Goal: Task Accomplishment & Management: Use online tool/utility

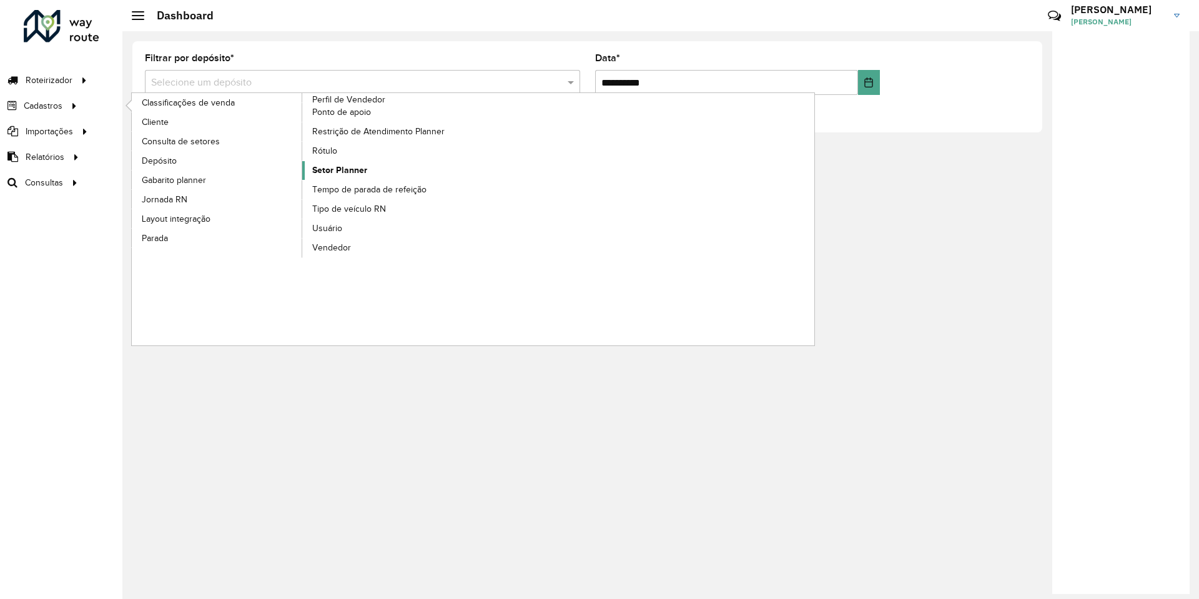
click at [327, 166] on span "Setor Planner" at bounding box center [339, 170] width 55 height 13
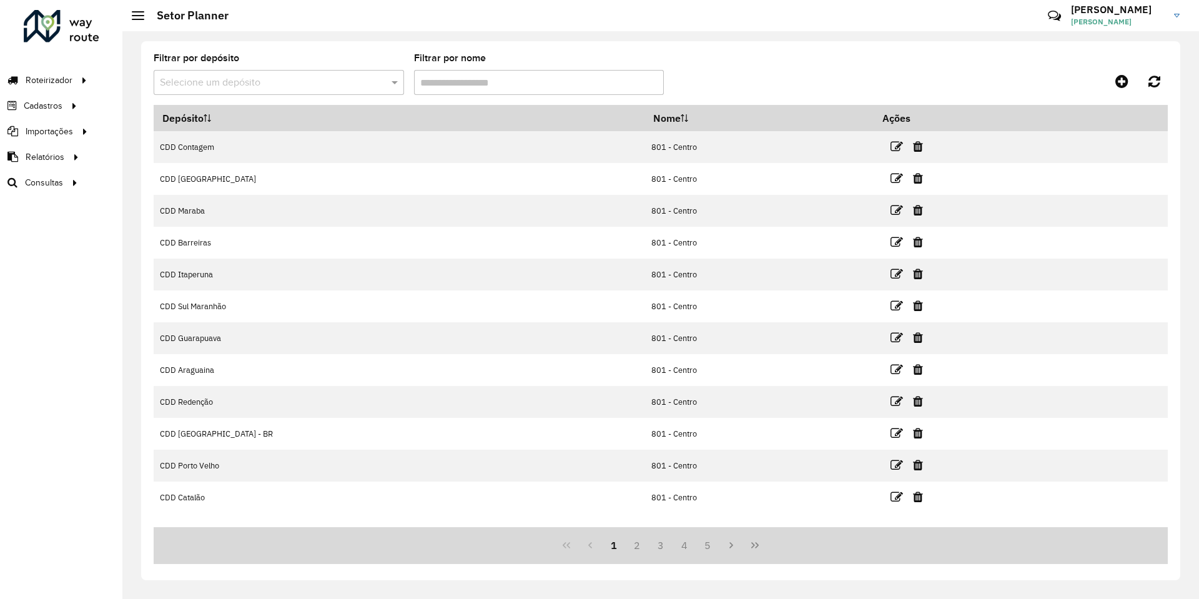
click at [954, 77] on div at bounding box center [1040, 81] width 253 height 22
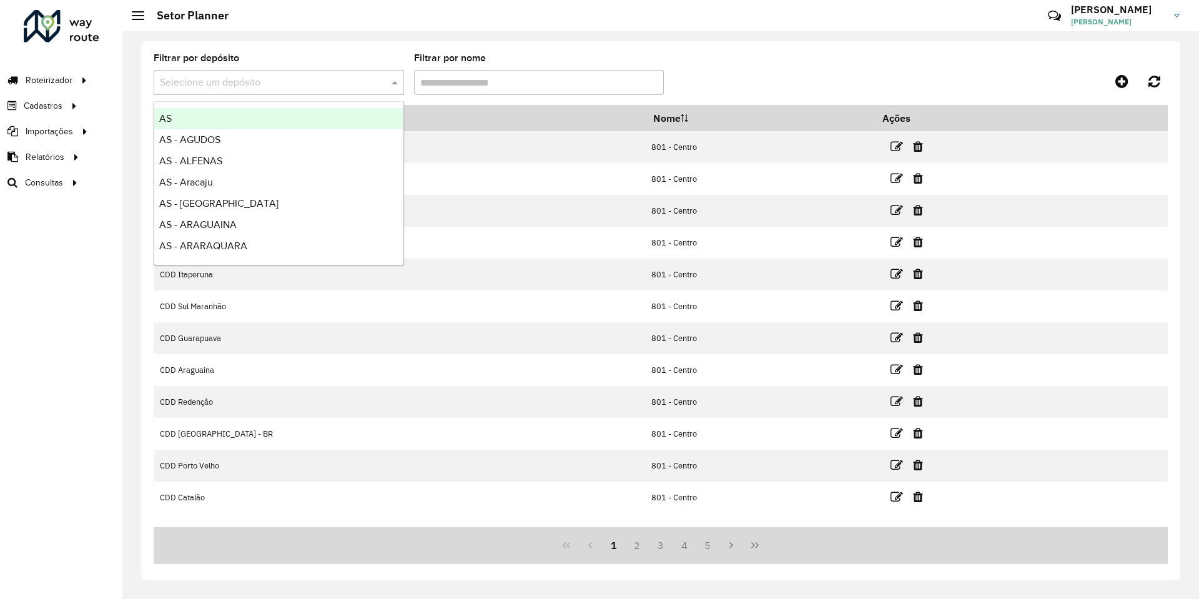
click at [322, 80] on input "text" at bounding box center [266, 83] width 213 height 15
type input "****"
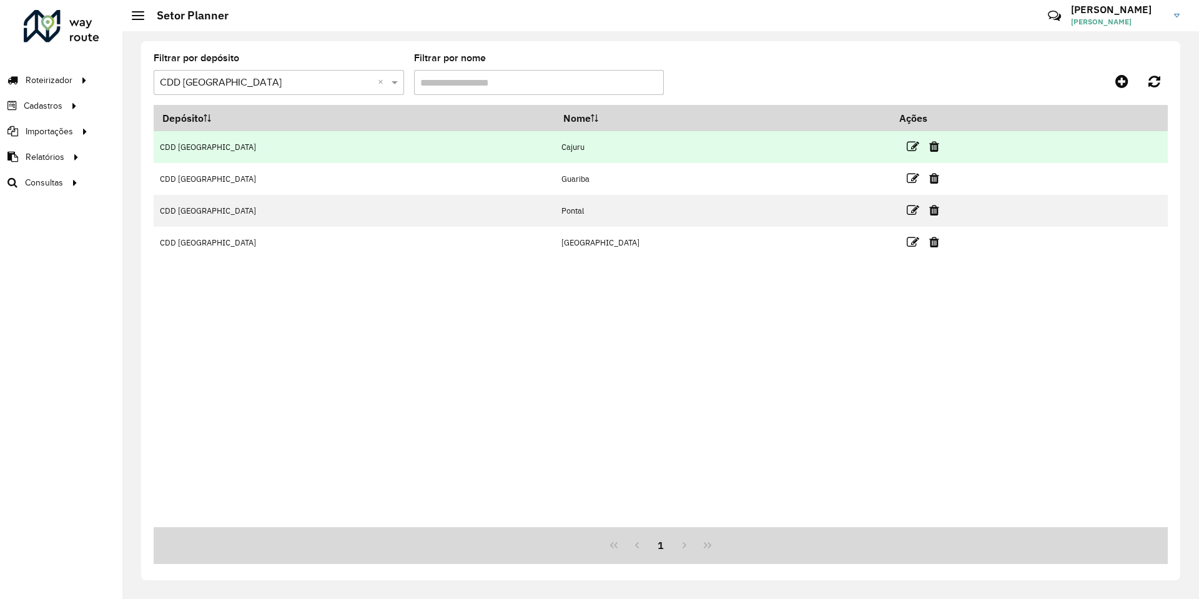
click at [891, 144] on td at bounding box center [928, 146] width 75 height 31
click at [907, 147] on icon at bounding box center [913, 146] width 12 height 12
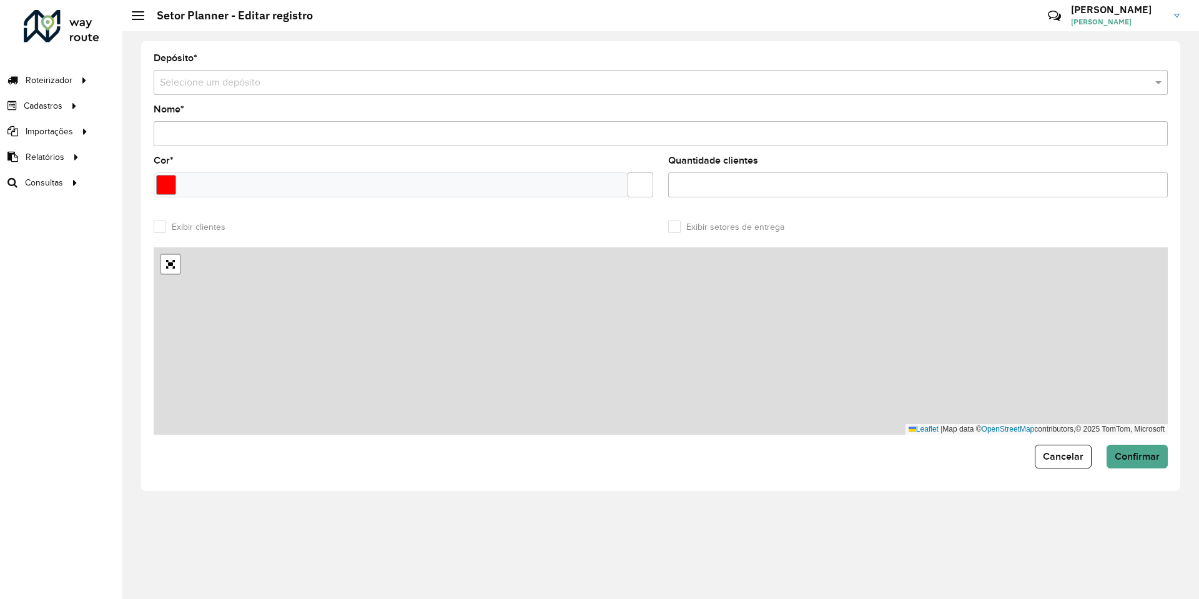
type input "******"
type input "*******"
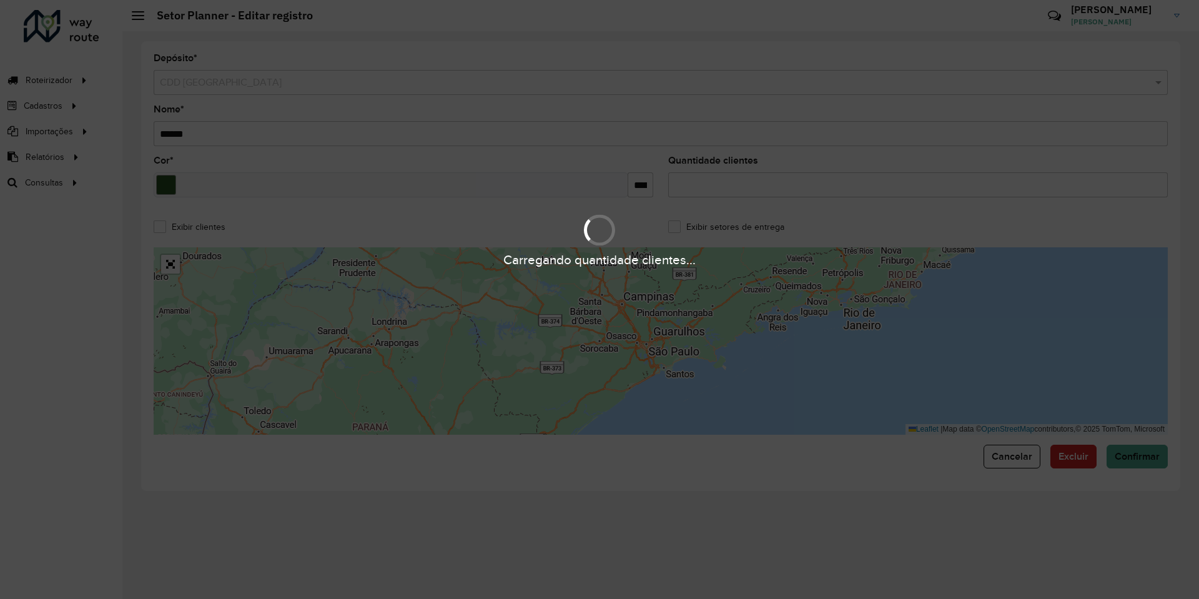
type input "***"
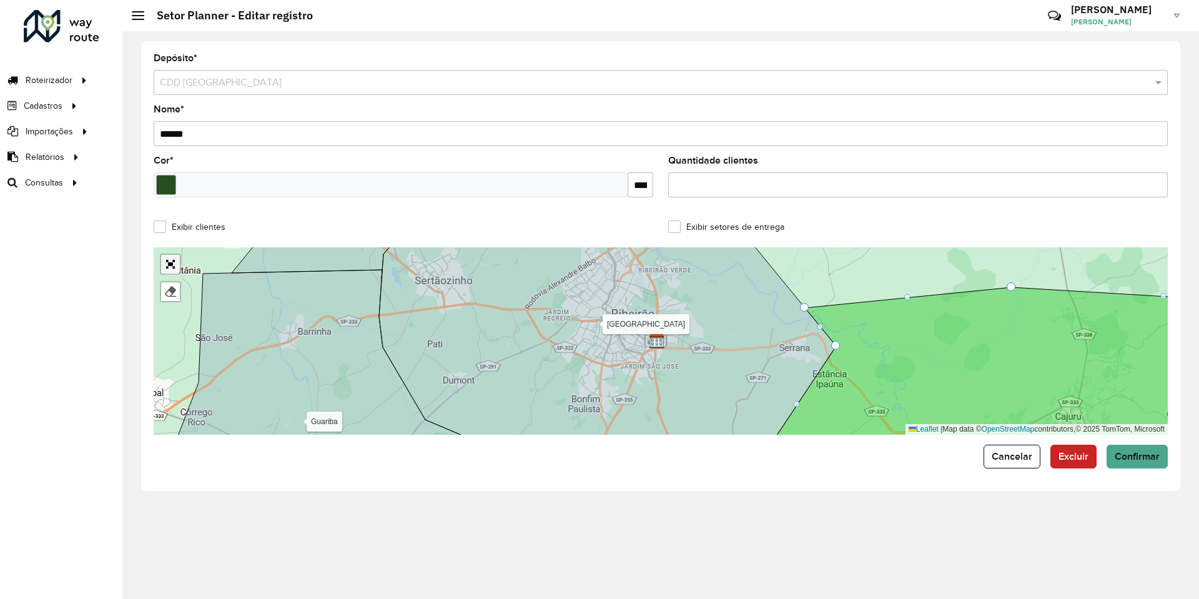
click at [167, 266] on link "Abrir mapa em tela cheia" at bounding box center [170, 264] width 19 height 19
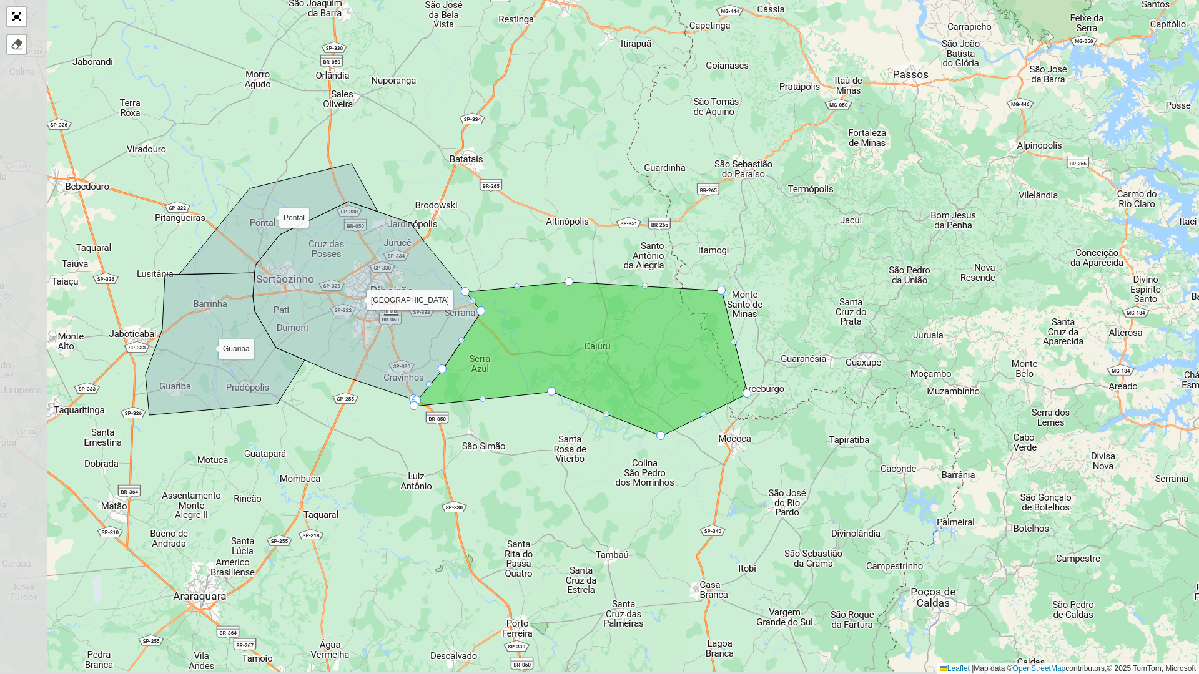
drag, startPoint x: 365, startPoint y: 230, endPoint x: 569, endPoint y: 205, distance: 205.6
click at [569, 205] on div "Guariba Pontal Ribeirão Preto Finalizar Leaflet | Map data © OpenStreetMap cont…" at bounding box center [599, 337] width 1199 height 674
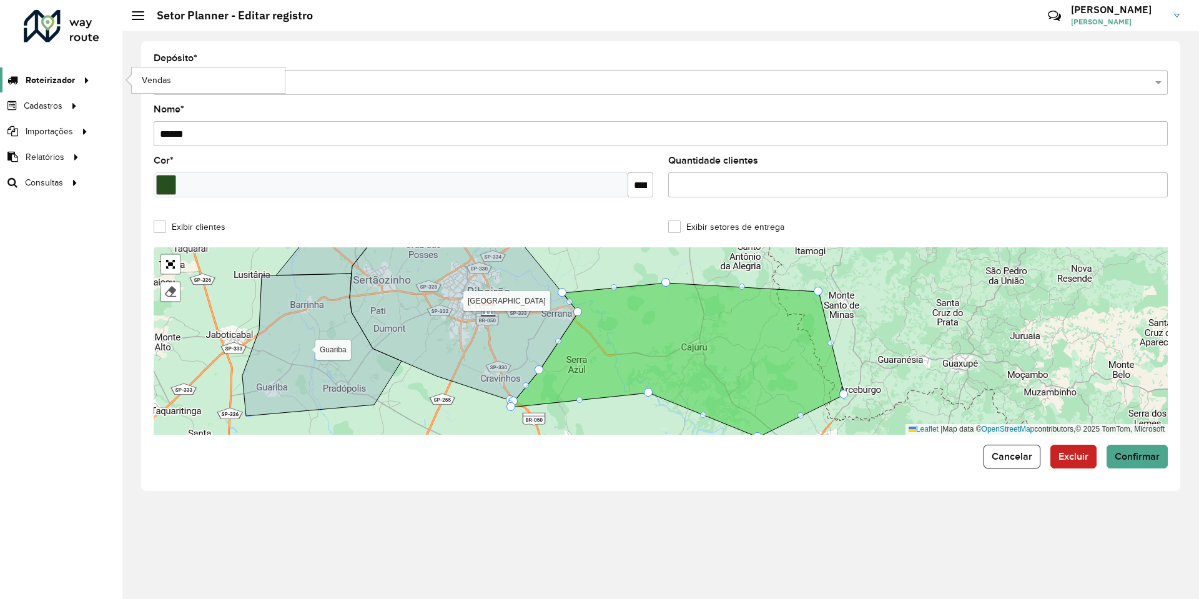
click at [72, 84] on span "Roteirizador" at bounding box center [50, 80] width 49 height 13
click at [151, 84] on span "Vendas" at bounding box center [157, 80] width 31 height 13
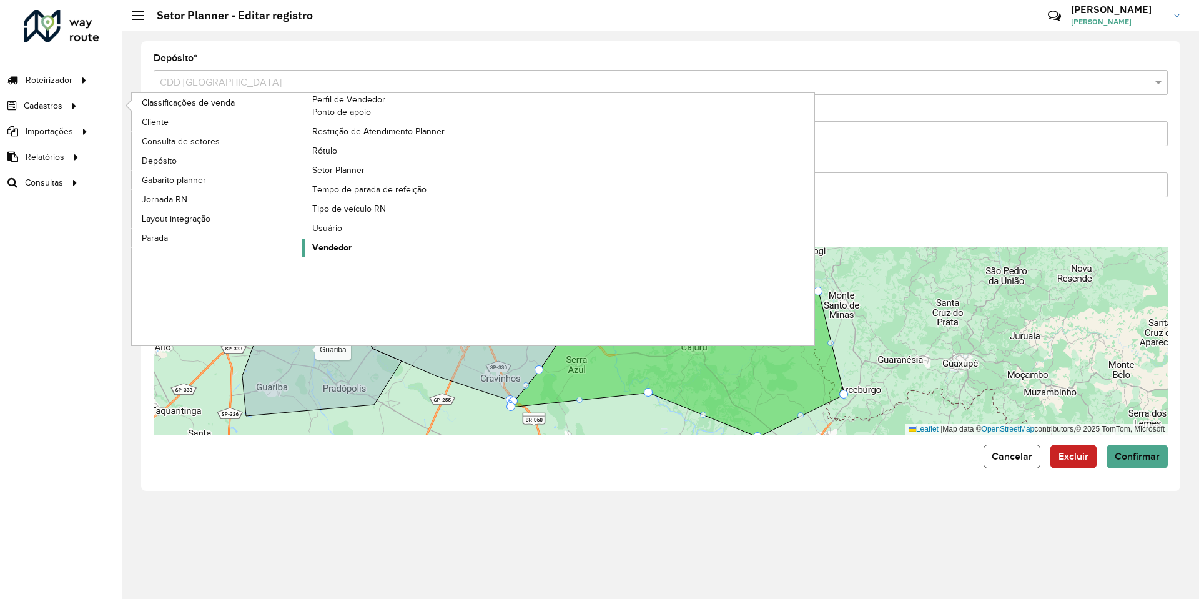
click at [318, 241] on span "Vendedor" at bounding box center [331, 247] width 39 height 13
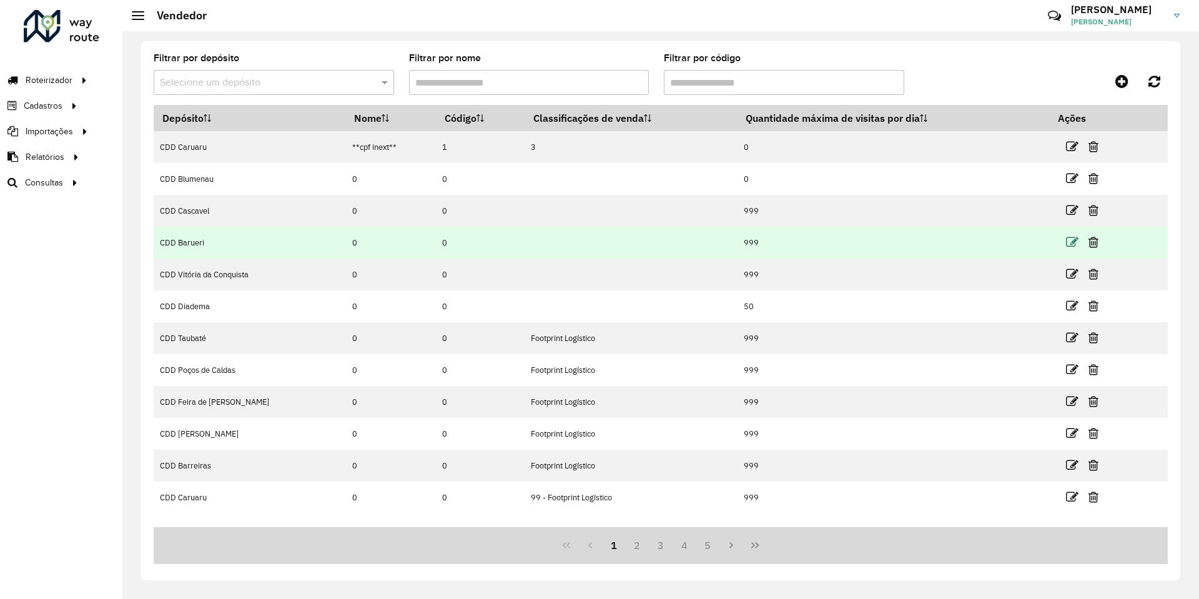
click at [1068, 242] on icon at bounding box center [1072, 242] width 12 height 12
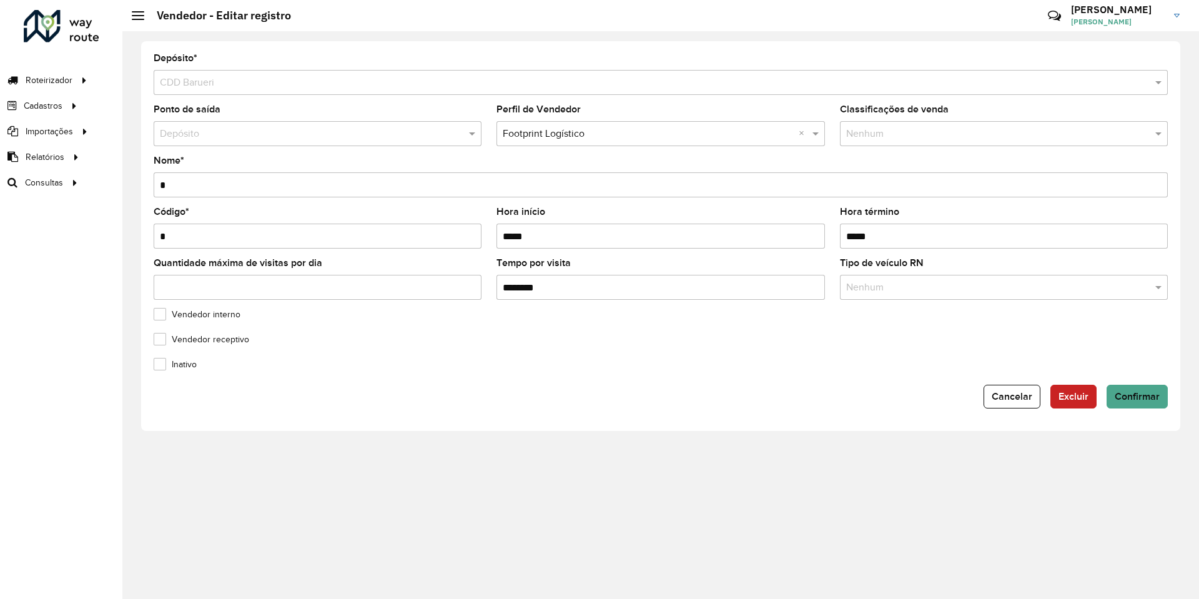
drag, startPoint x: 225, startPoint y: 282, endPoint x: 150, endPoint y: 284, distance: 75.6
click at [150, 284] on formly-field "Quantidade máxima de visitas por dia ***" at bounding box center [317, 283] width 343 height 51
click at [209, 122] on div "Depósito" at bounding box center [318, 133] width 328 height 25
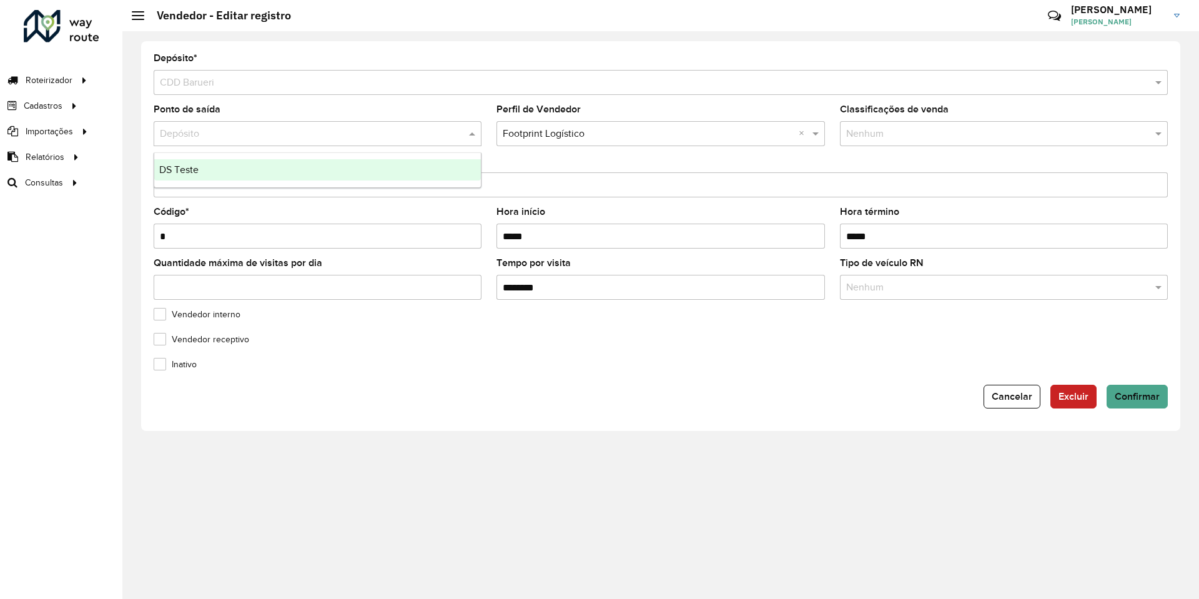
click at [254, 106] on div "Ponto de saída [PERSON_NAME]" at bounding box center [318, 125] width 328 height 41
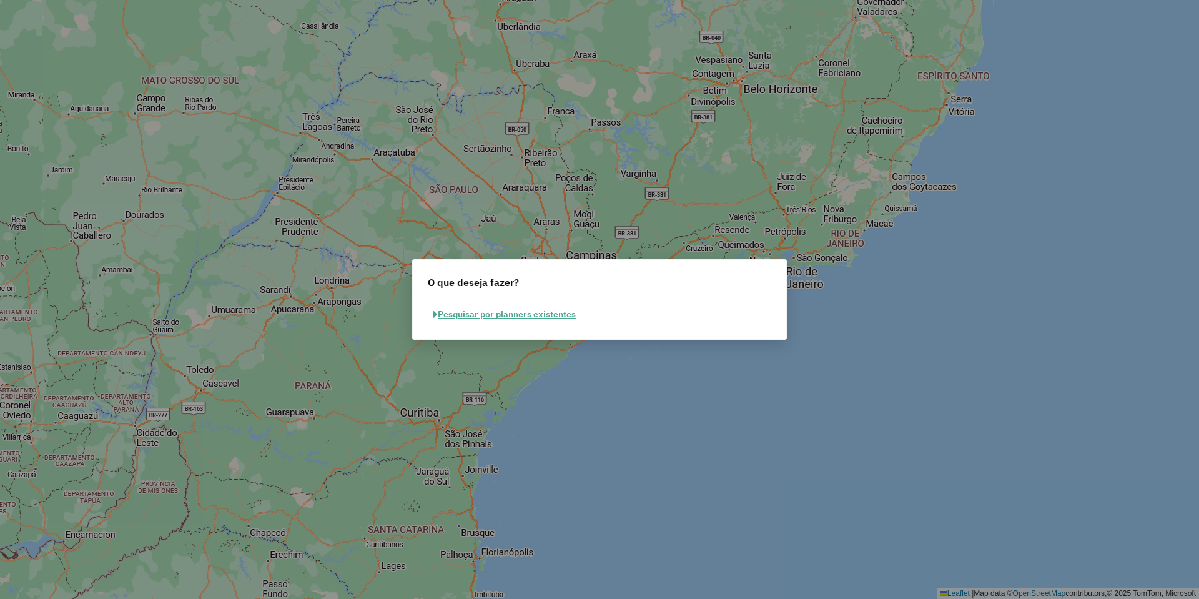
click at [540, 313] on button "Pesquisar por planners existentes" at bounding box center [505, 314] width 154 height 19
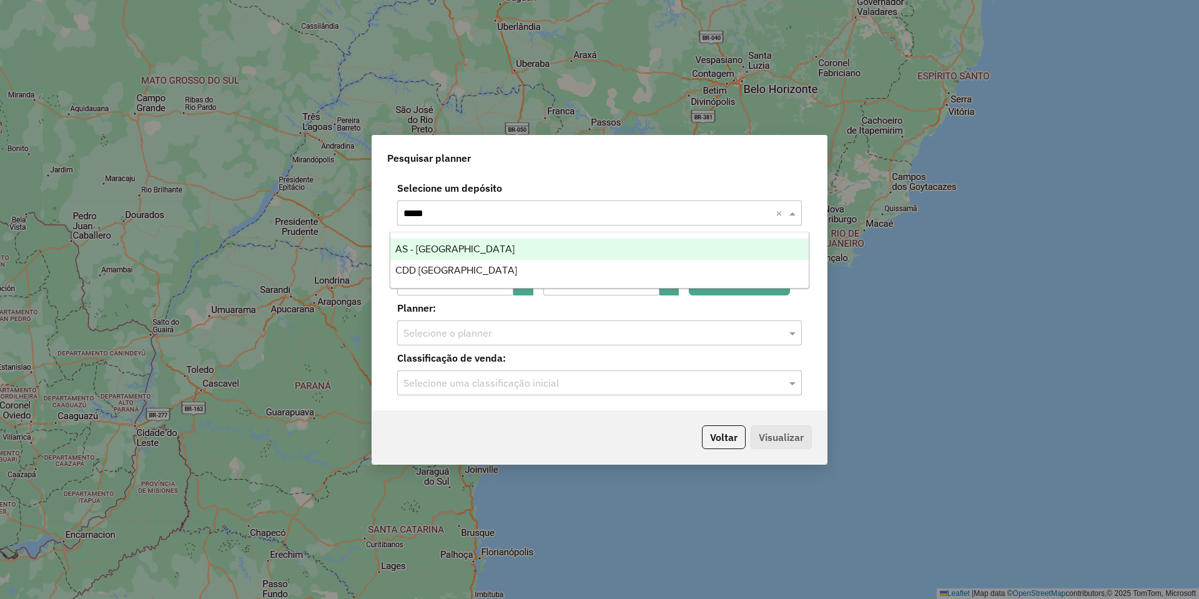
type input "******"
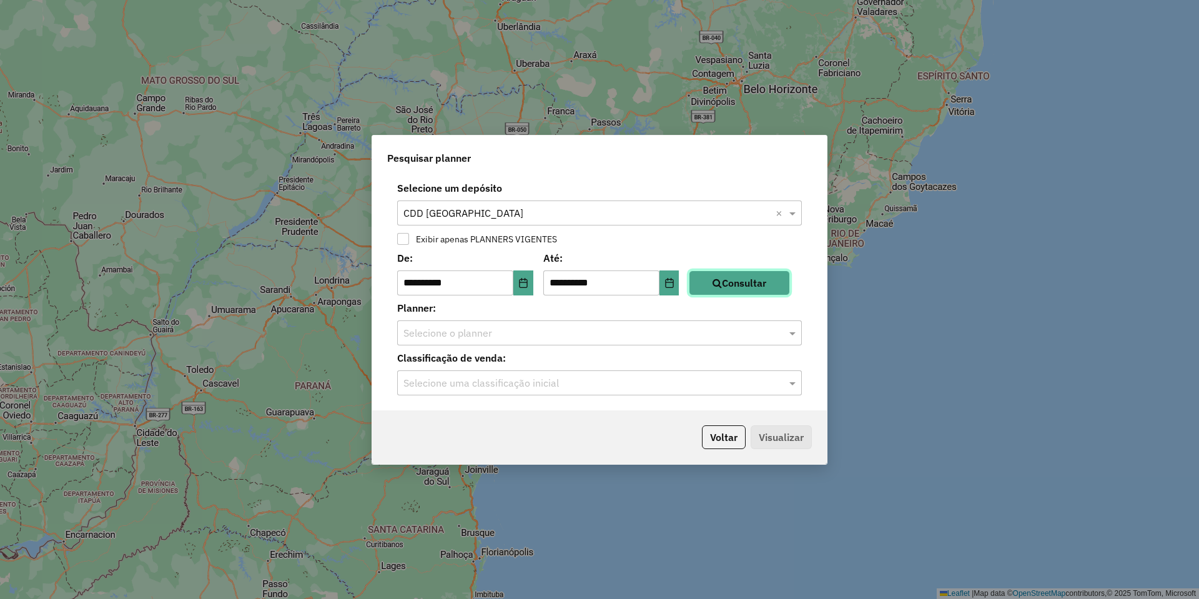
click at [775, 272] on button "Consultar" at bounding box center [739, 282] width 101 height 25
click at [729, 340] on input "text" at bounding box center [586, 333] width 367 height 15
click at [629, 312] on label "Planner:" at bounding box center [600, 307] width 420 height 15
click at [715, 293] on button "Consultar" at bounding box center [739, 282] width 101 height 25
click at [576, 337] on input "text" at bounding box center [586, 333] width 367 height 15
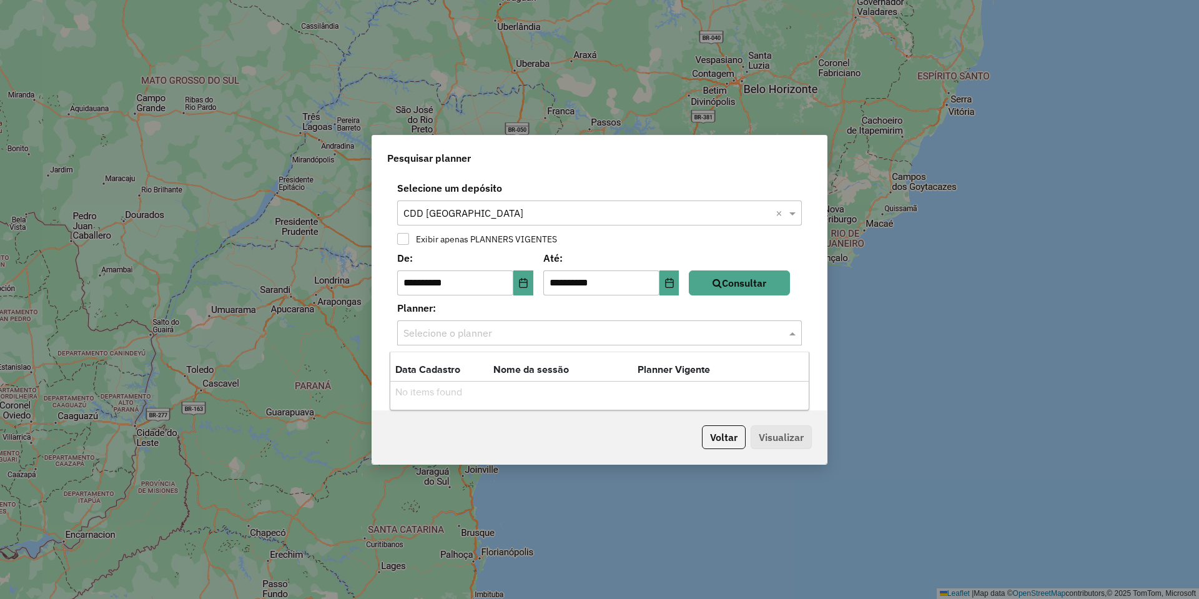
click at [527, 304] on label "Planner:" at bounding box center [600, 307] width 420 height 15
click at [528, 287] on icon "Choose Date" at bounding box center [523, 283] width 10 height 10
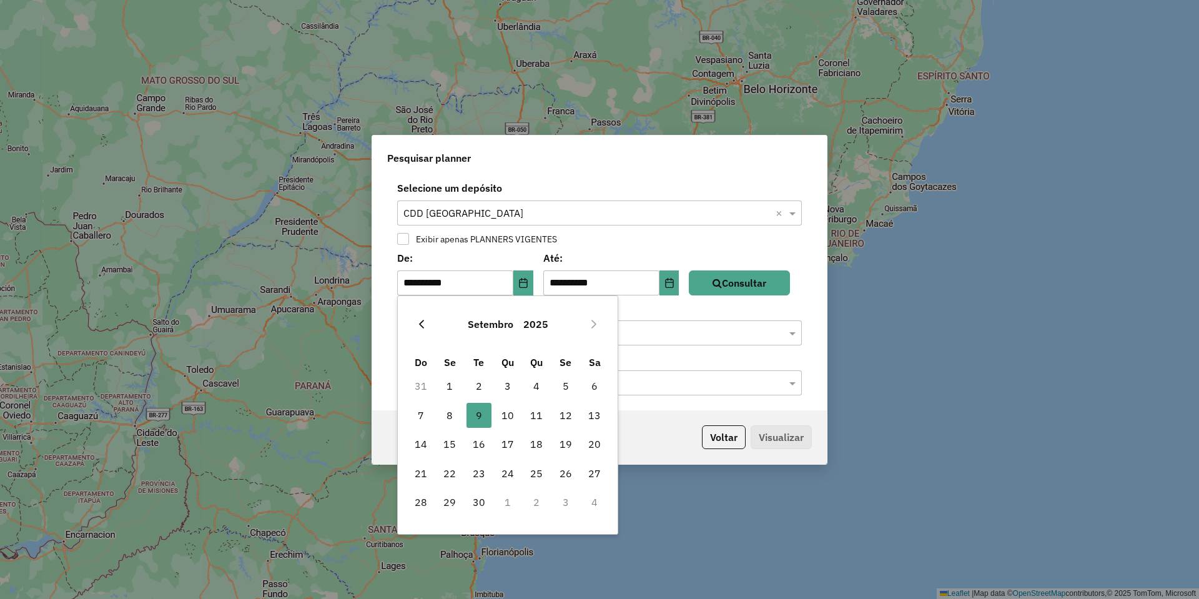
click at [416, 325] on icon "Previous Month" at bounding box center [421, 324] width 10 height 10
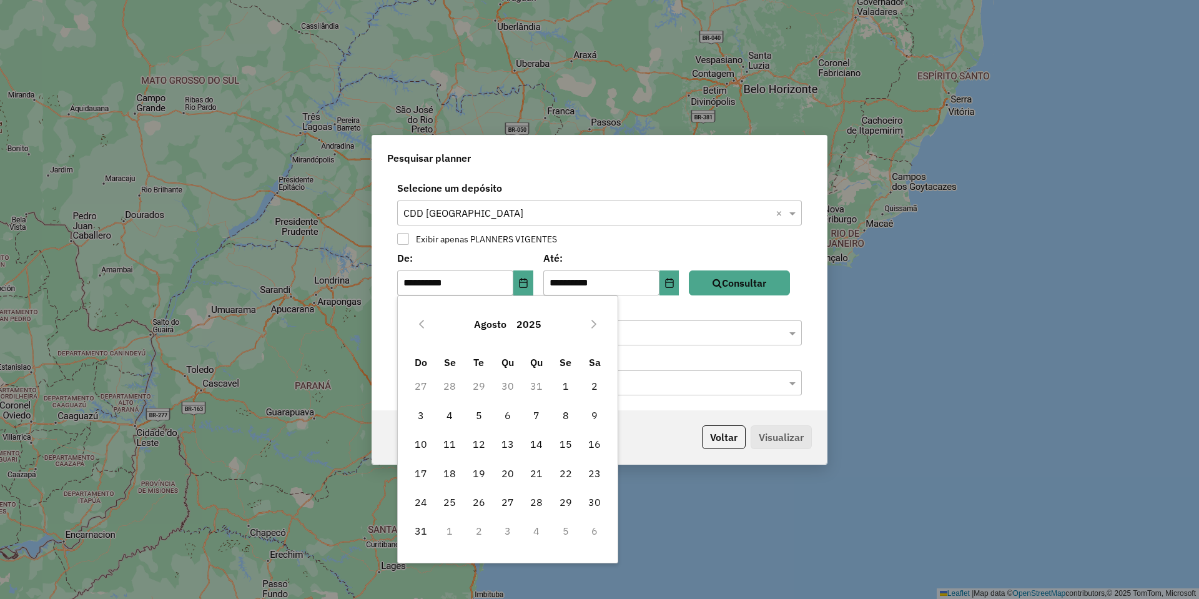
click at [416, 325] on icon "Previous Month" at bounding box center [421, 324] width 10 height 10
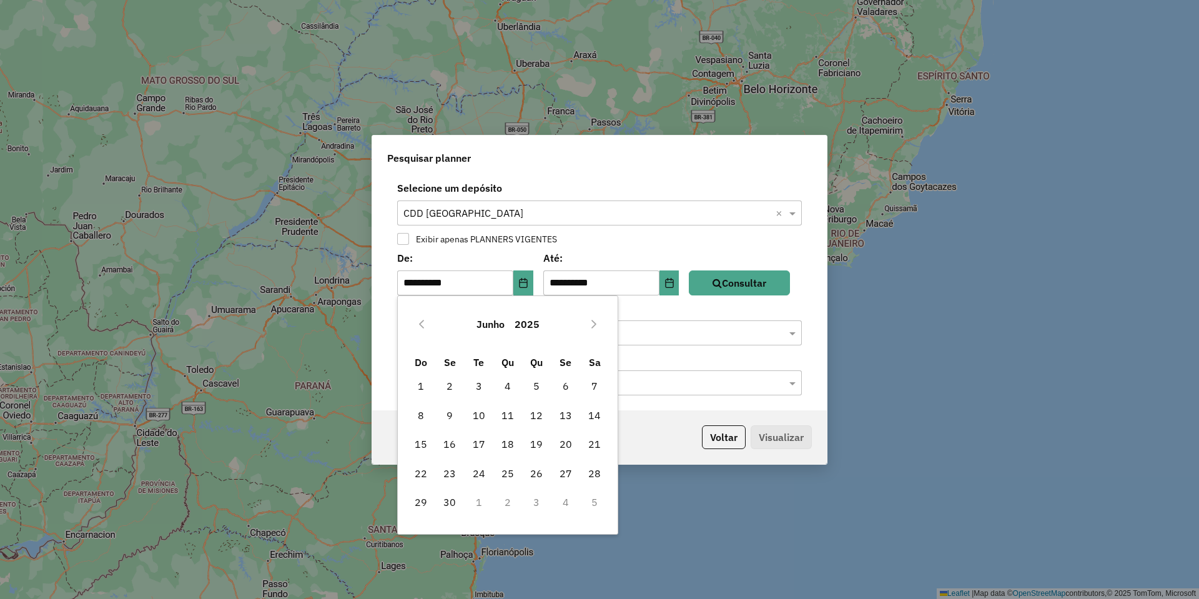
click at [481, 400] on td "3" at bounding box center [478, 385] width 29 height 29
click at [483, 388] on span "3" at bounding box center [478, 385] width 25 height 25
type input "**********"
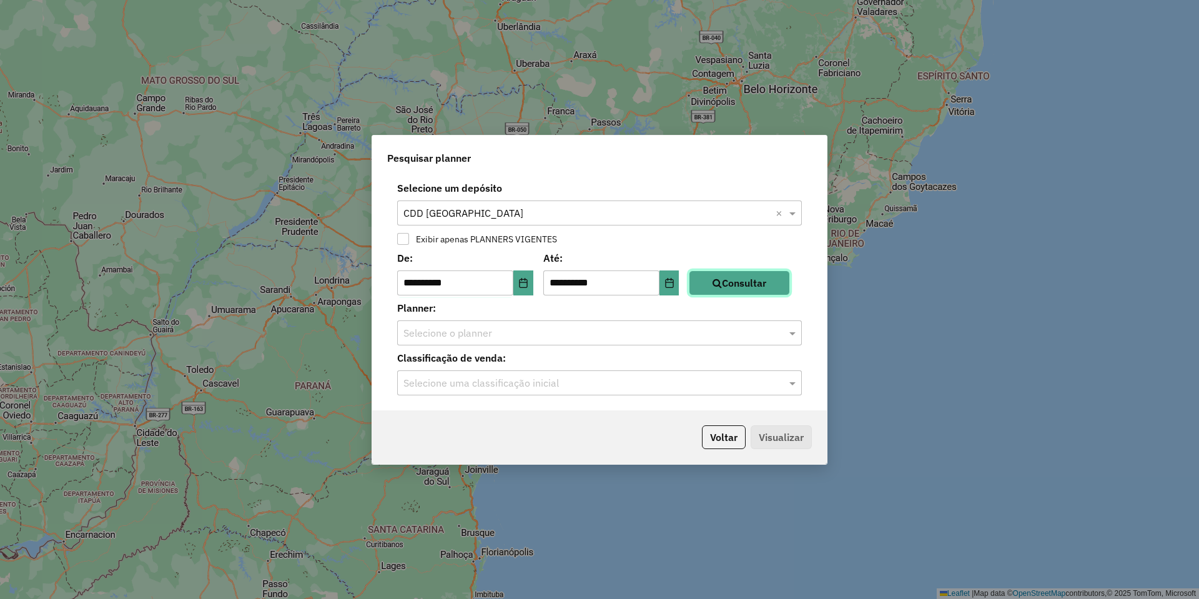
click at [746, 274] on button "Consultar" at bounding box center [739, 282] width 101 height 25
click at [685, 337] on input "text" at bounding box center [586, 333] width 367 height 15
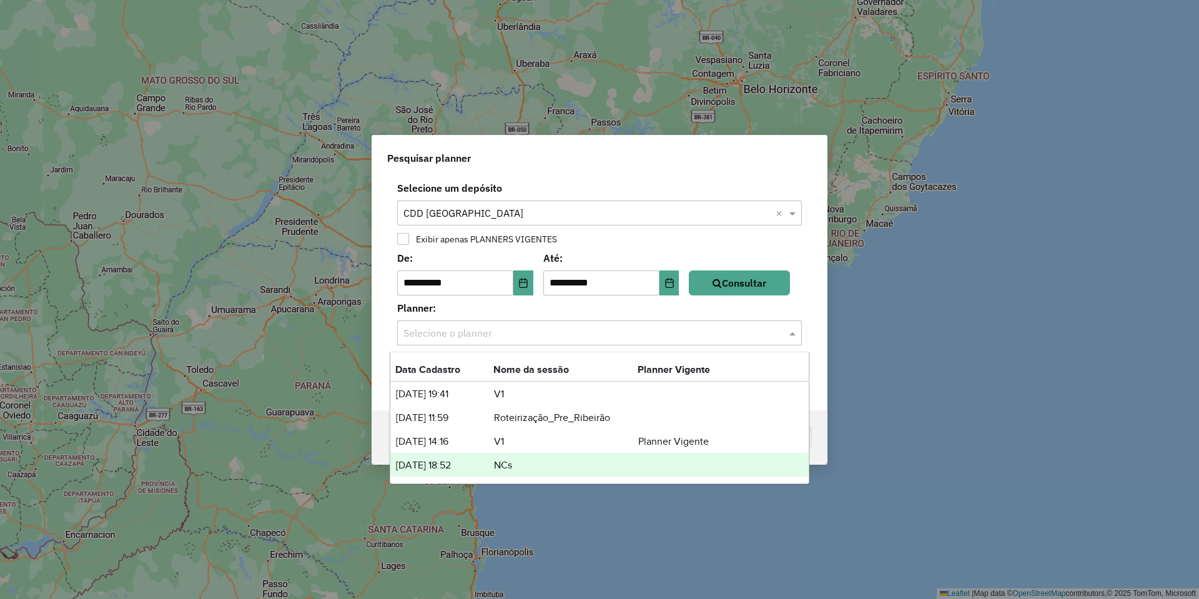
click at [552, 473] on td "NCs" at bounding box center [565, 465] width 144 height 16
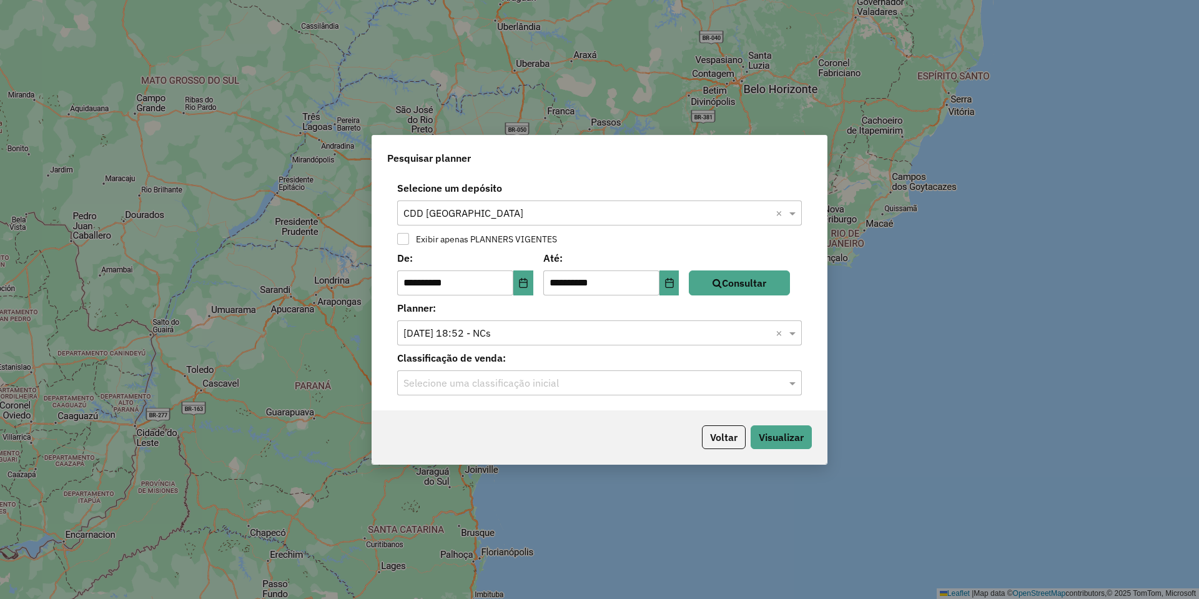
click at [523, 373] on div "Selecione uma classificação inicial" at bounding box center [599, 382] width 405 height 25
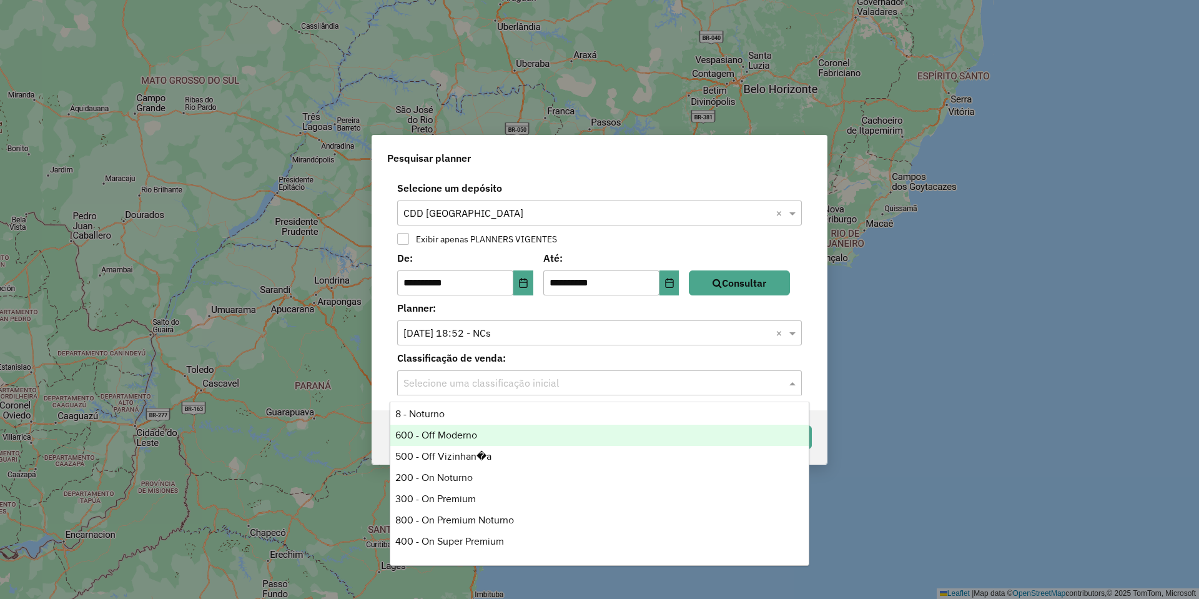
scroll to position [416, 0]
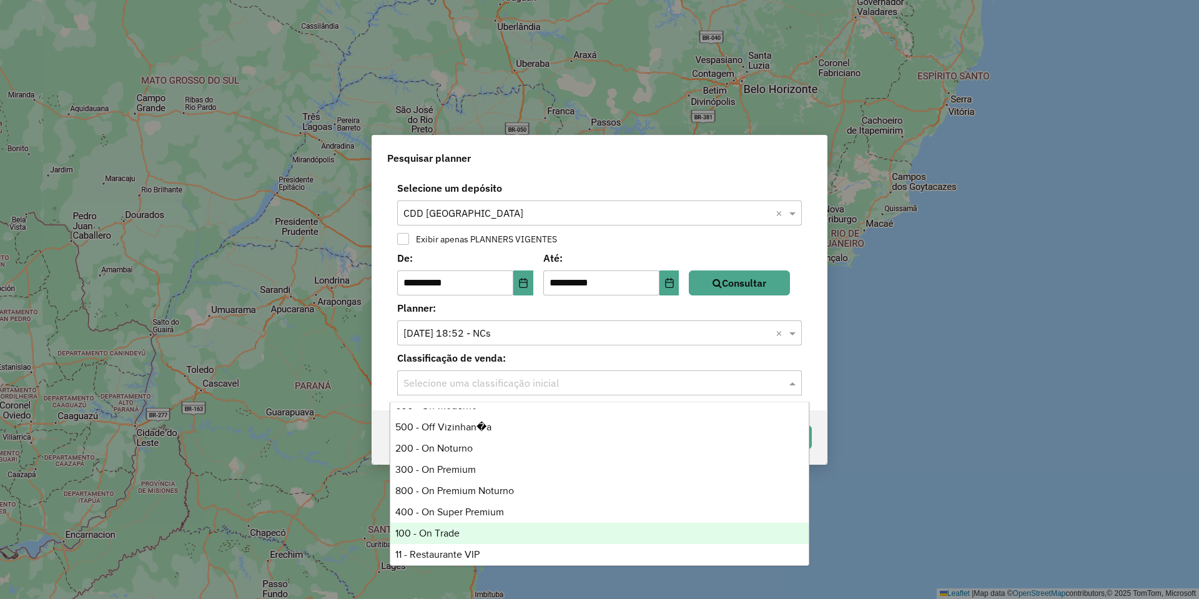
click at [432, 534] on div "100 - On Trade" at bounding box center [599, 533] width 418 height 21
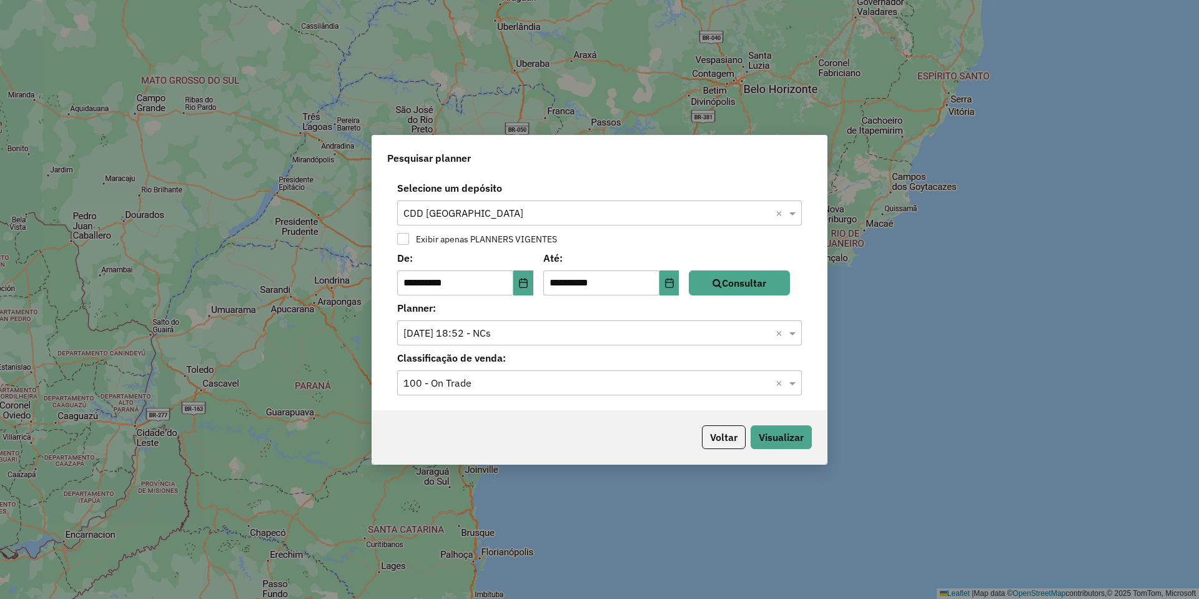
click at [703, 391] on div "Selecione uma classificação inicial 100 - On Trade ×" at bounding box center [599, 382] width 405 height 25
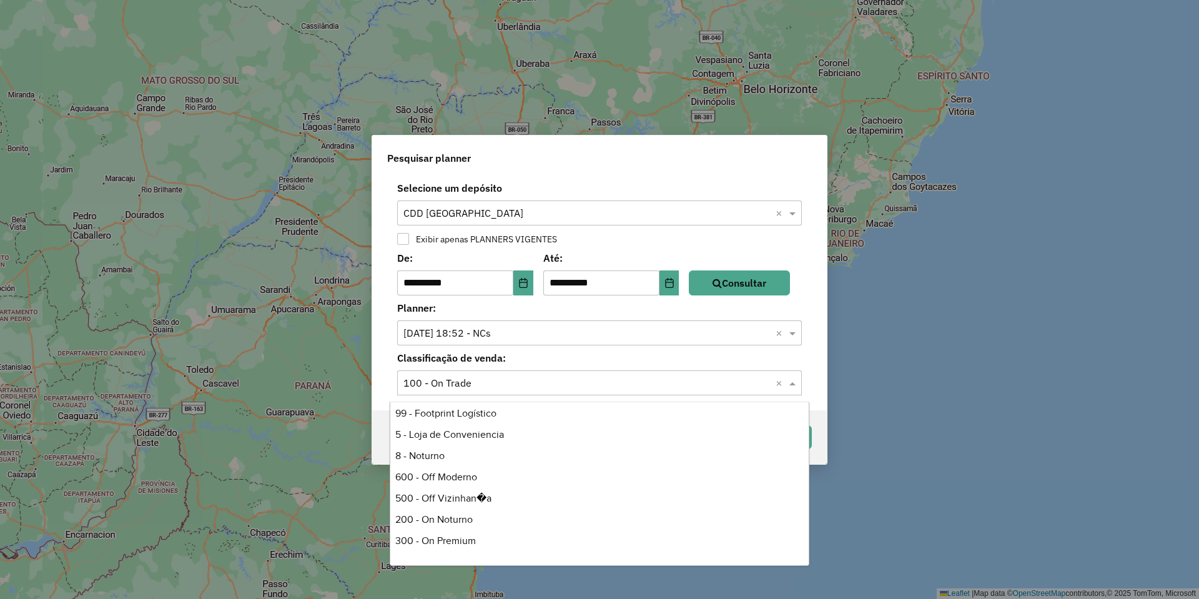
scroll to position [323, 0]
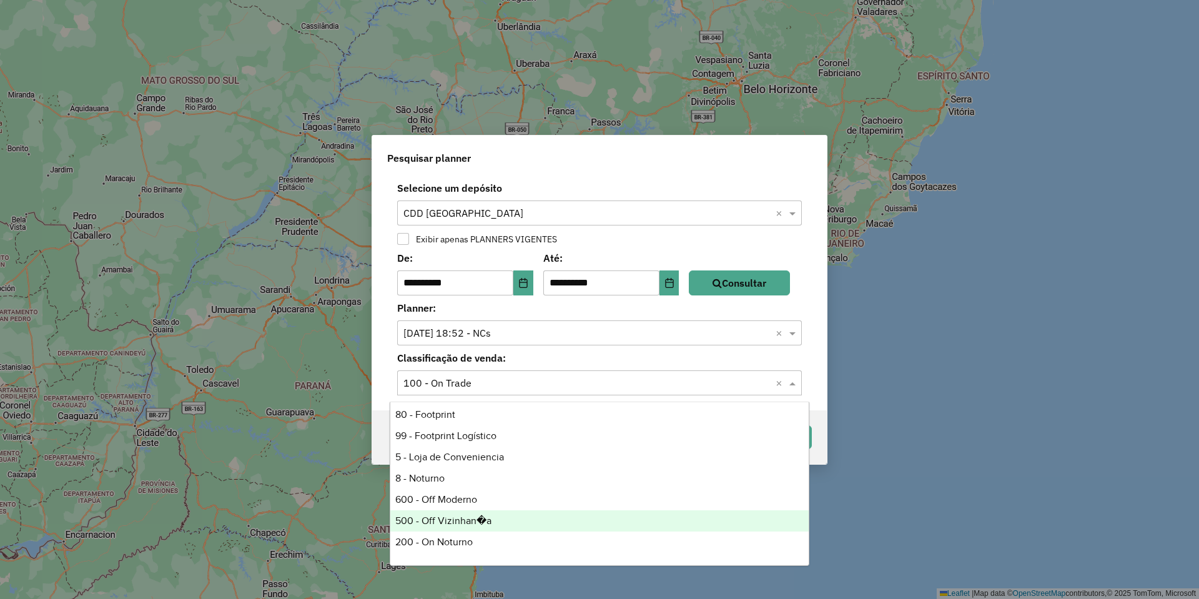
click at [442, 513] on div "500 - Off Vizinhan�a" at bounding box center [599, 520] width 418 height 21
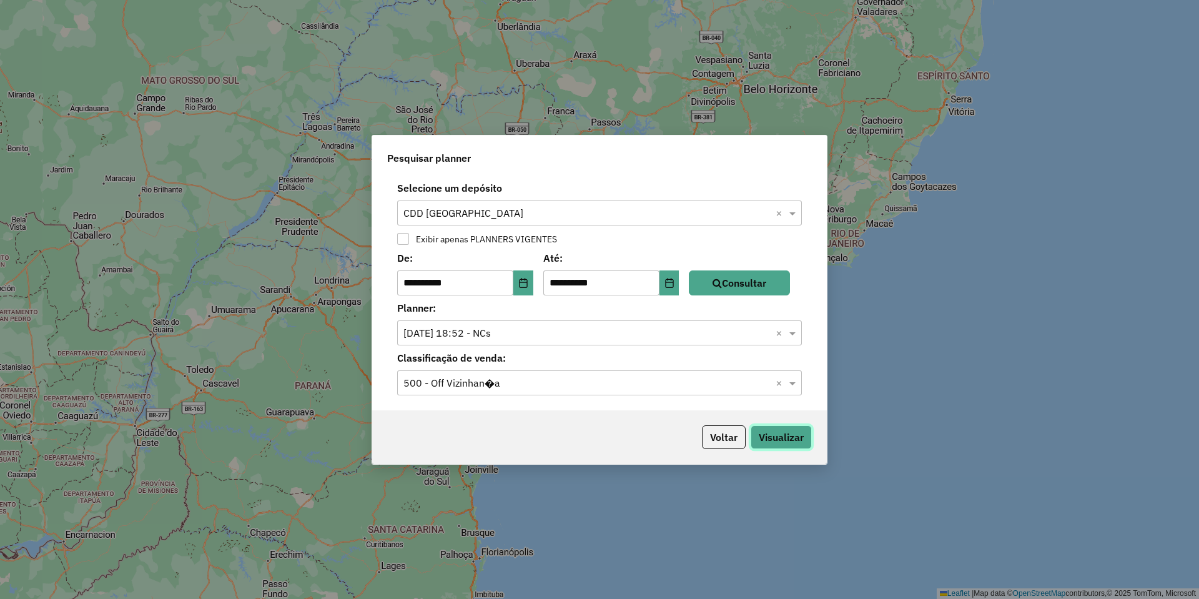
click at [785, 429] on button "Visualizar" at bounding box center [780, 437] width 61 height 24
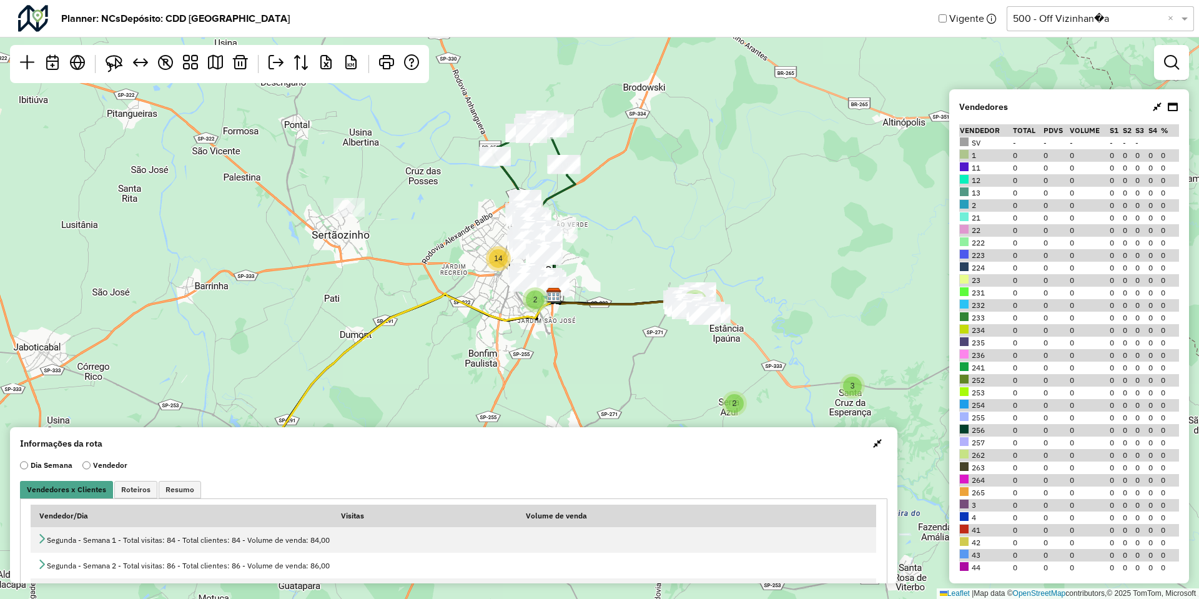
click at [1187, 69] on div at bounding box center [1171, 62] width 35 height 35
click at [1176, 63] on em at bounding box center [1171, 62] width 15 height 15
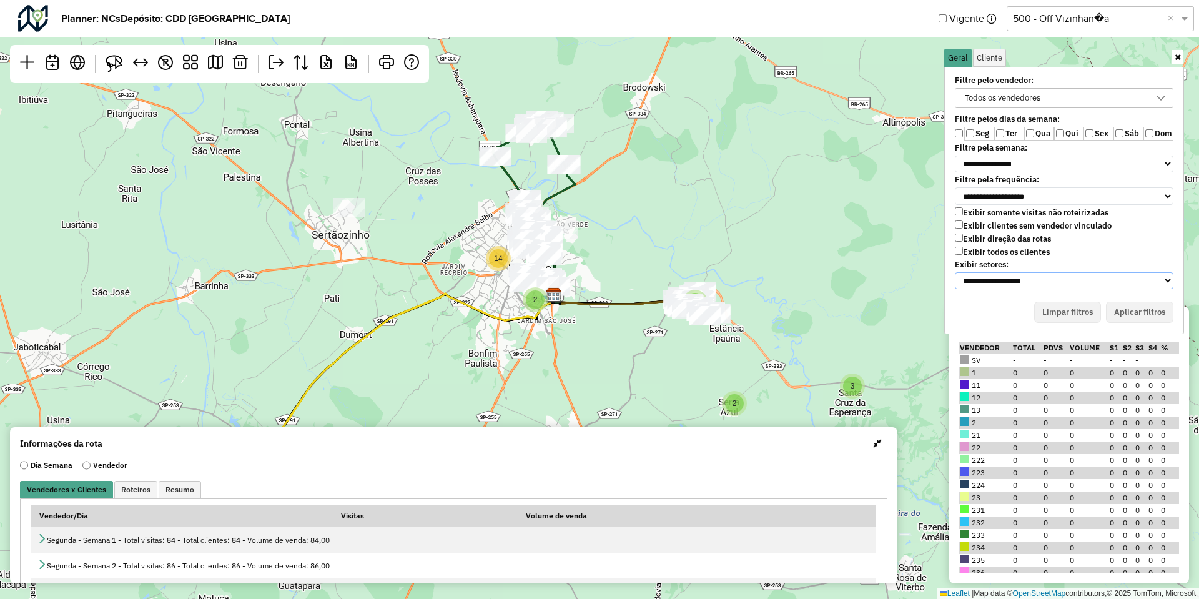
click at [995, 283] on select "**********" at bounding box center [1064, 280] width 219 height 17
select select "********"
click at [955, 272] on select "**********" at bounding box center [1064, 280] width 219 height 17
click at [1122, 313] on button "Aplicar filtros" at bounding box center [1139, 312] width 67 height 21
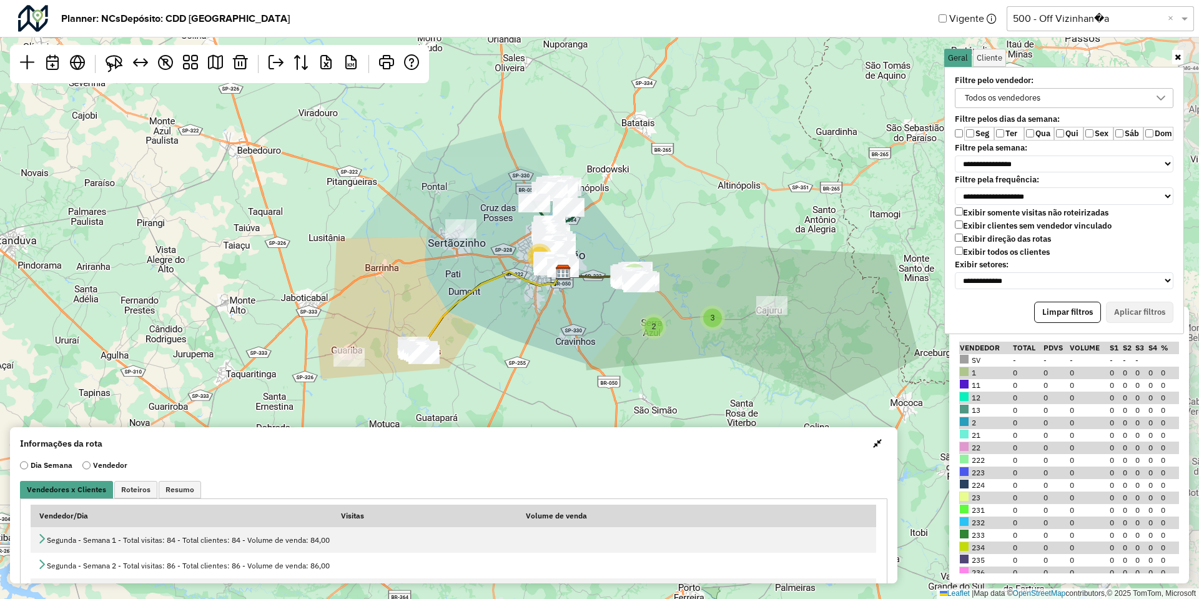
drag, startPoint x: 844, startPoint y: 227, endPoint x: 702, endPoint y: 199, distance: 145.1
click at [702, 199] on div "2 3 5 17 ↦ Leaflet | Map data © OpenStreetMap contributors,© 2025 TomTom, Micro…" at bounding box center [599, 299] width 1199 height 599
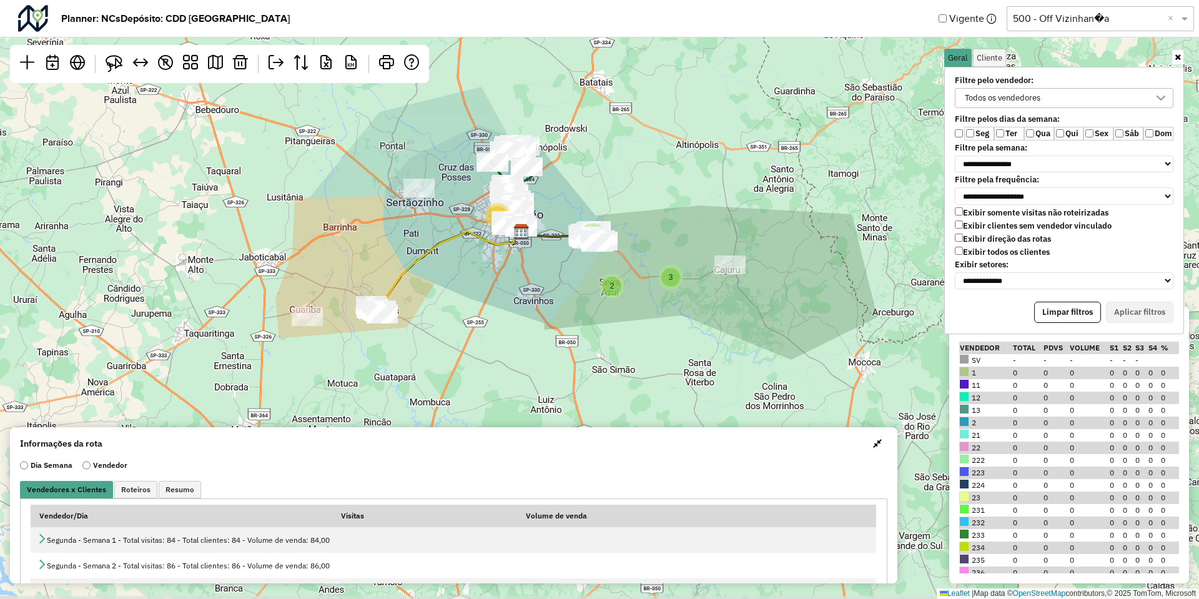
drag, startPoint x: 680, startPoint y: 167, endPoint x: 638, endPoint y: 126, distance: 58.3
click at [638, 126] on div "2 3 5 17 ↦ Leaflet | Map data © OpenStreetMap contributors,© 2025 TomTom, Micro…" at bounding box center [599, 299] width 1199 height 599
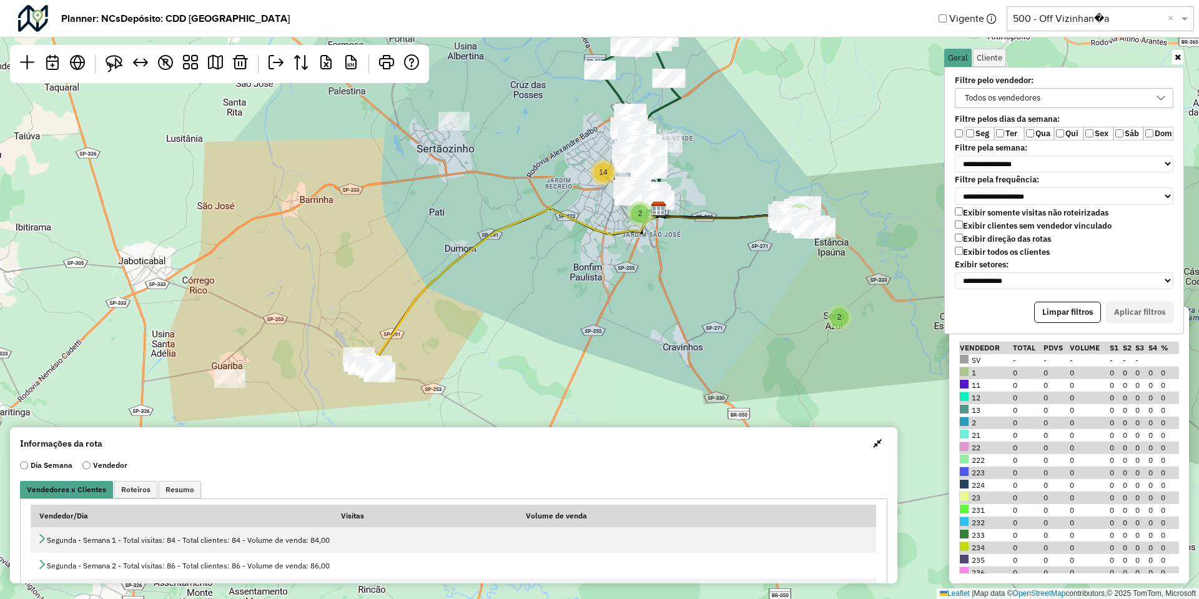
drag, startPoint x: 238, startPoint y: 257, endPoint x: 240, endPoint y: 247, distance: 10.3
click at [240, 247] on div "2 3 5 2 14 ↦ Leaflet | Map data © OpenStreetMap contributors,© 2025 TomTom, Mic…" at bounding box center [599, 299] width 1199 height 599
click at [1006, 275] on select "**********" at bounding box center [1064, 280] width 219 height 17
click at [955, 272] on select "**********" at bounding box center [1064, 280] width 219 height 17
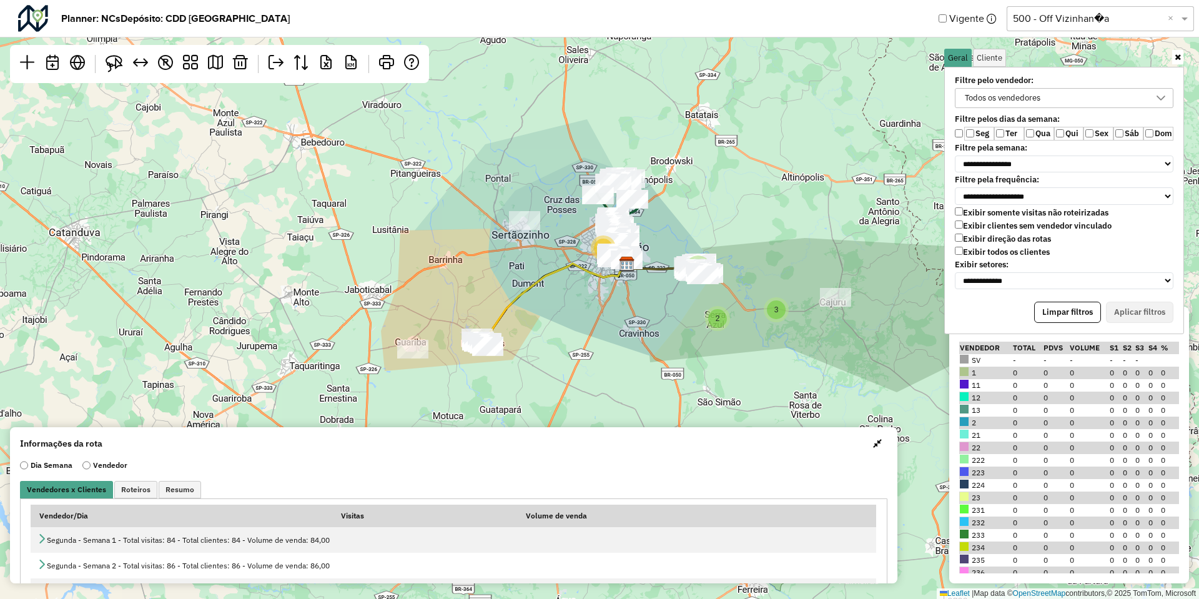
drag, startPoint x: 886, startPoint y: 171, endPoint x: 856, endPoint y: 205, distance: 45.1
click at [856, 205] on div "2 3 5 17 ↦ Leaflet | Map data © OpenStreetMap contributors,© 2025 TomTom, Micro…" at bounding box center [599, 299] width 1199 height 599
click at [291, 59] on link at bounding box center [300, 64] width 25 height 28
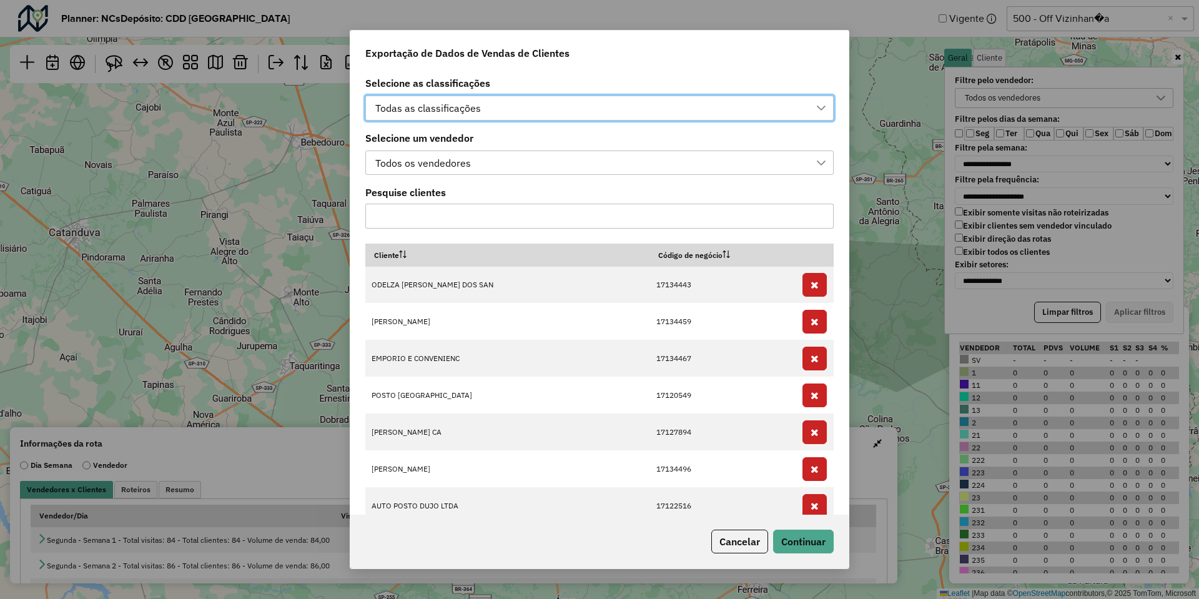
scroll to position [9, 57]
click at [446, 118] on div "Todas as classificações" at bounding box center [428, 108] width 114 height 24
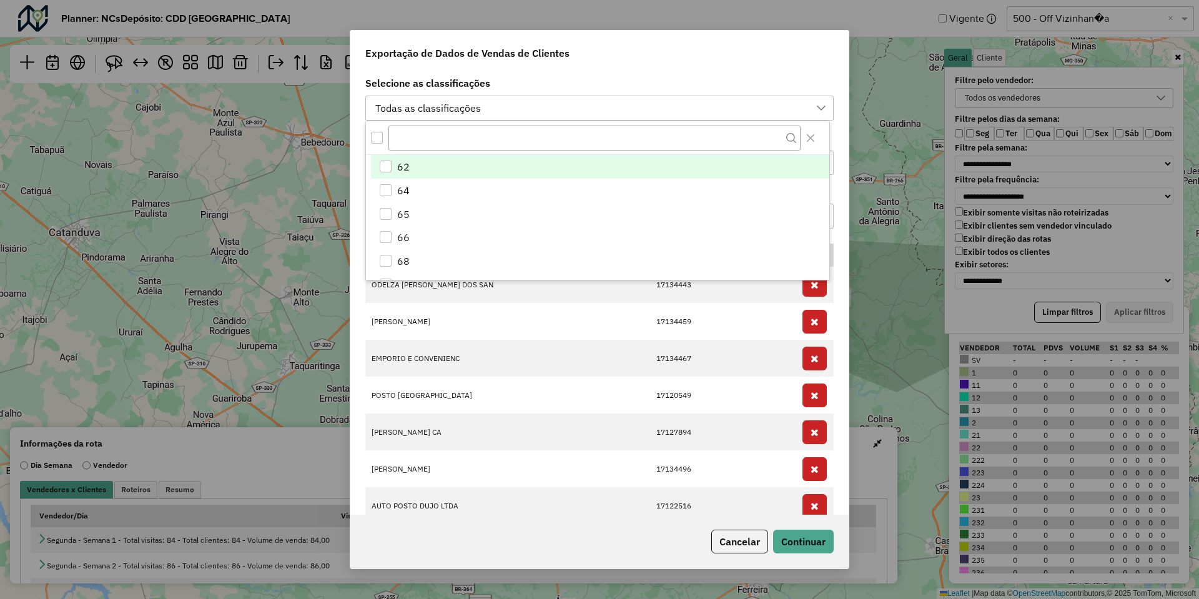
scroll to position [9, 57]
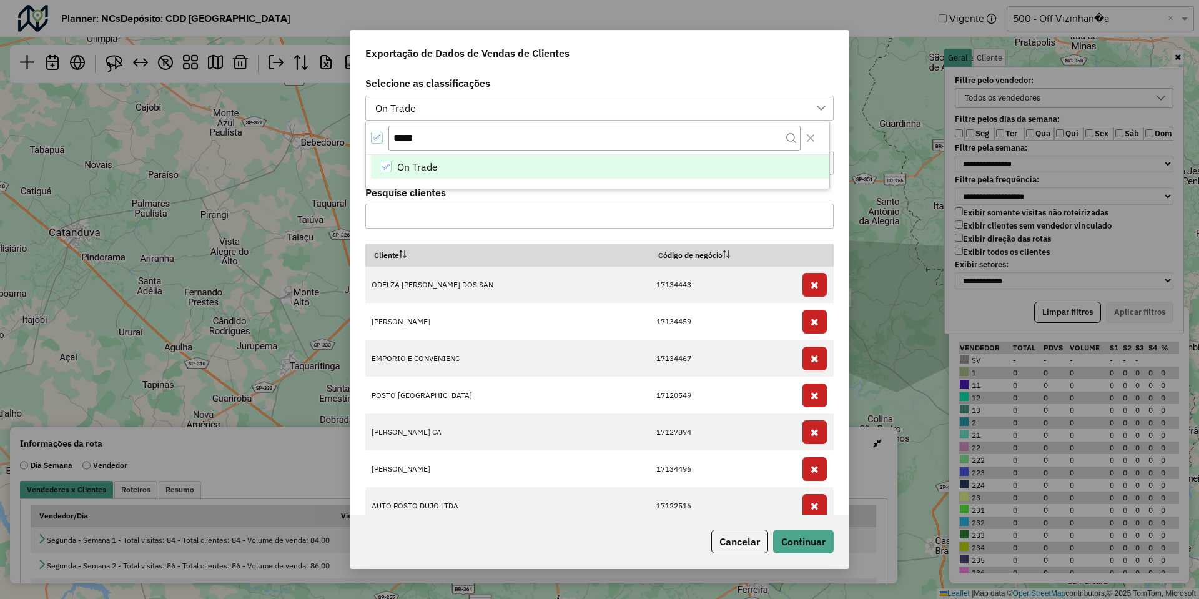
type input "*****"
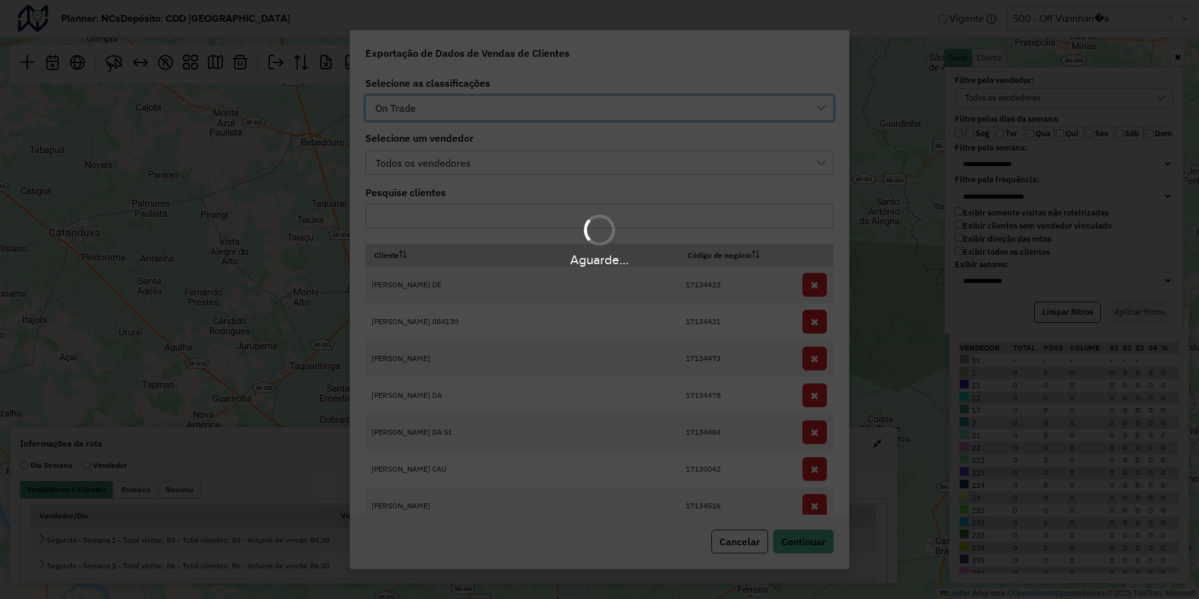
click at [458, 164] on div "Todos os vendedores" at bounding box center [423, 163] width 104 height 24
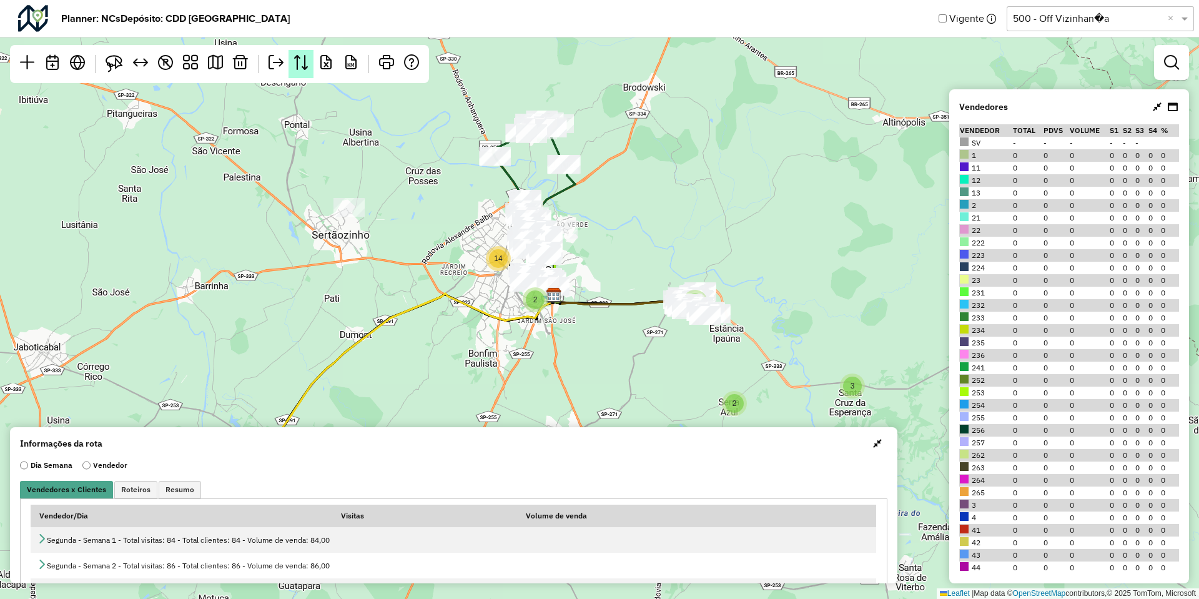
click at [300, 64] on em at bounding box center [300, 62] width 15 height 15
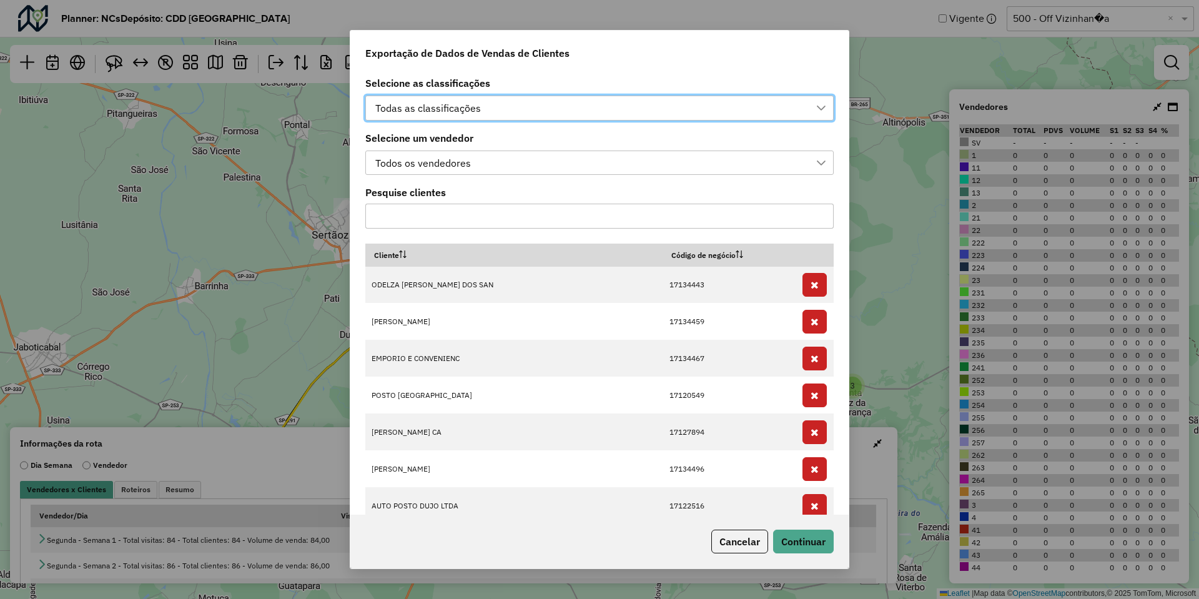
click at [518, 113] on div "Todas as classificações" at bounding box center [590, 108] width 438 height 24
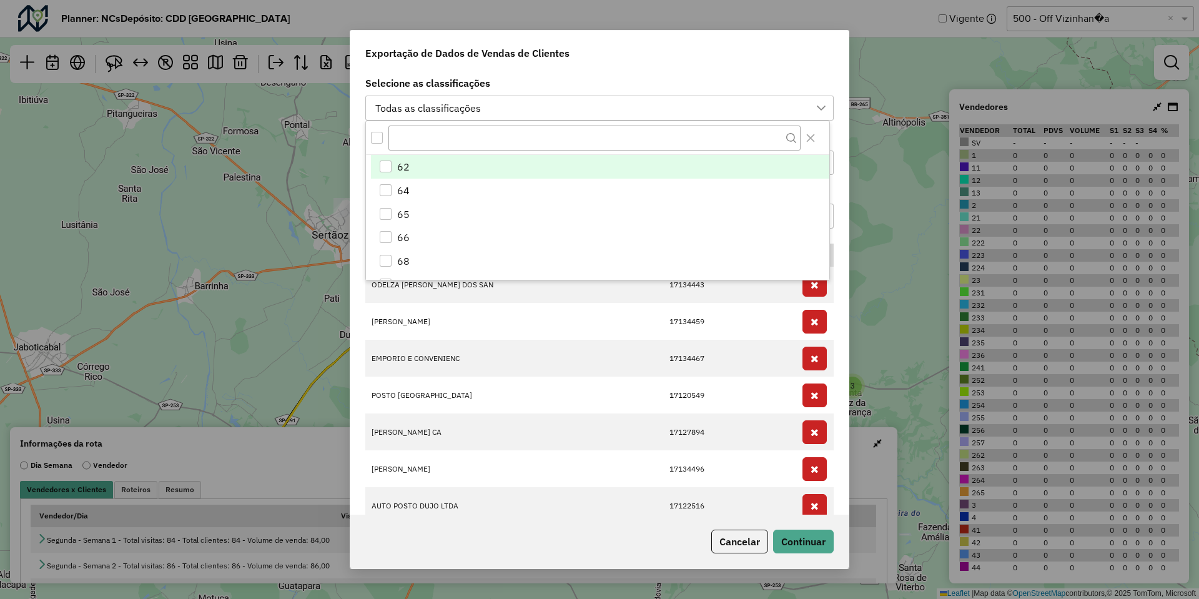
scroll to position [9, 57]
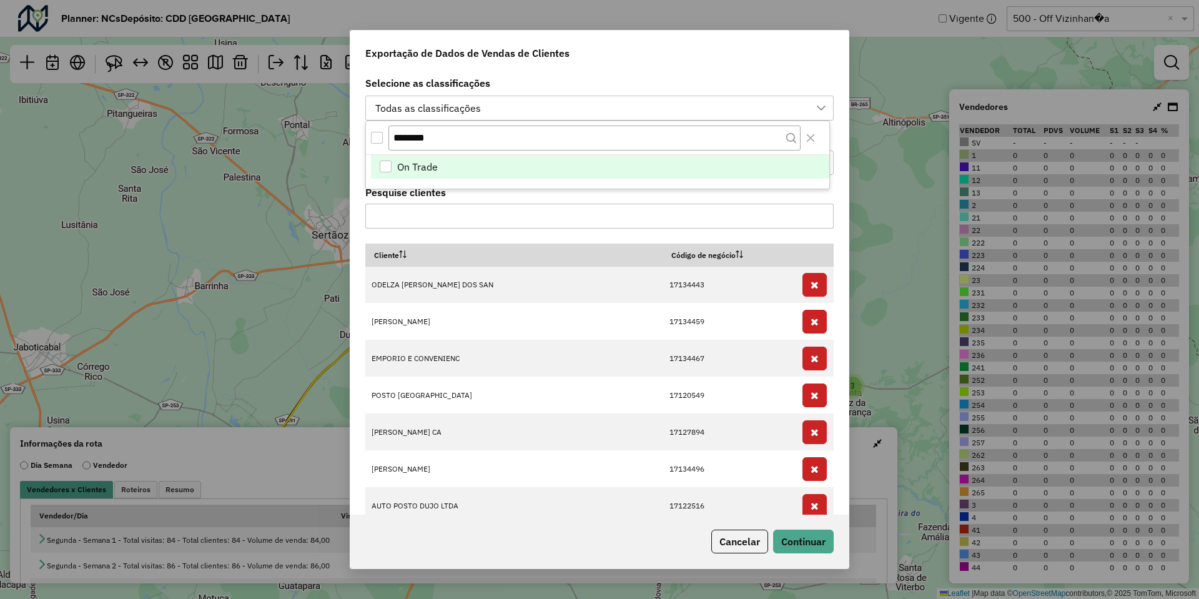
type input "********"
click at [453, 163] on li "On Trade" at bounding box center [600, 167] width 458 height 24
click at [543, 83] on label "Selecione as classificações" at bounding box center [599, 83] width 468 height 15
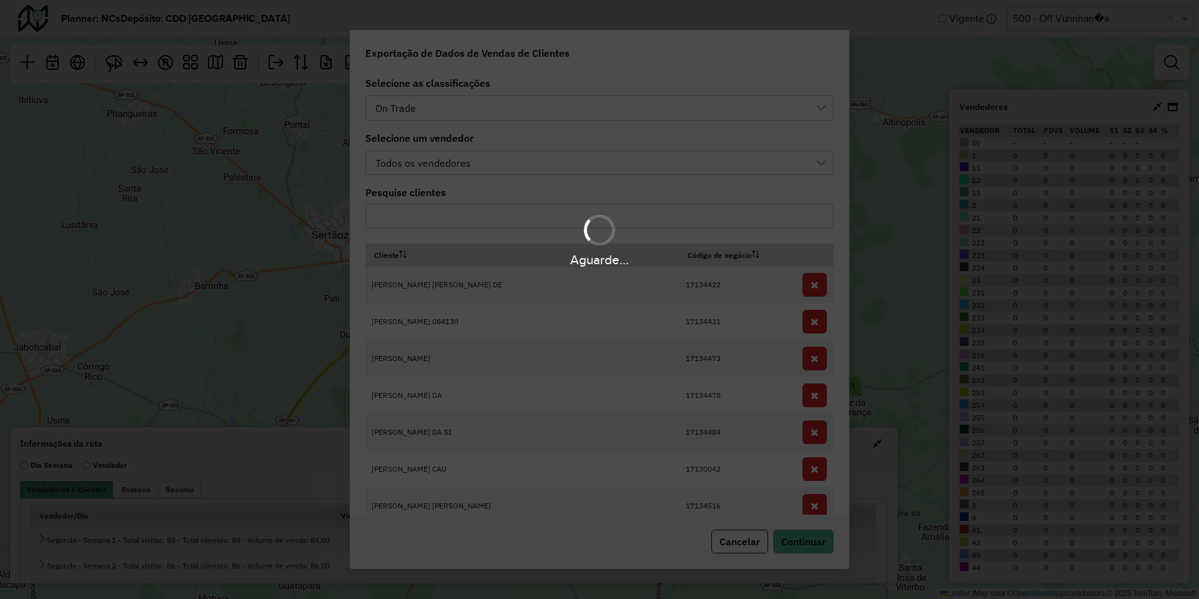
click at [453, 161] on div "Todos os vendedores" at bounding box center [423, 163] width 104 height 24
click at [505, 154] on div "Todos os vendedores" at bounding box center [590, 163] width 438 height 24
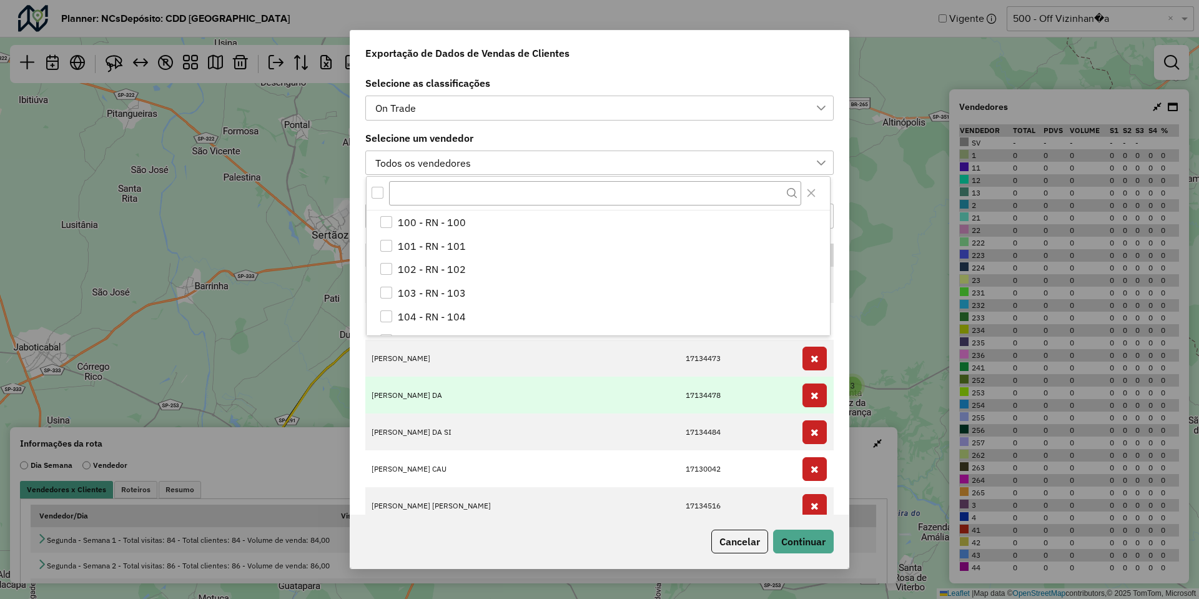
click at [567, 122] on div "Selecione as classificações On Trade Selecione um vendedor Todos os vendedores …" at bounding box center [599, 293] width 498 height 444
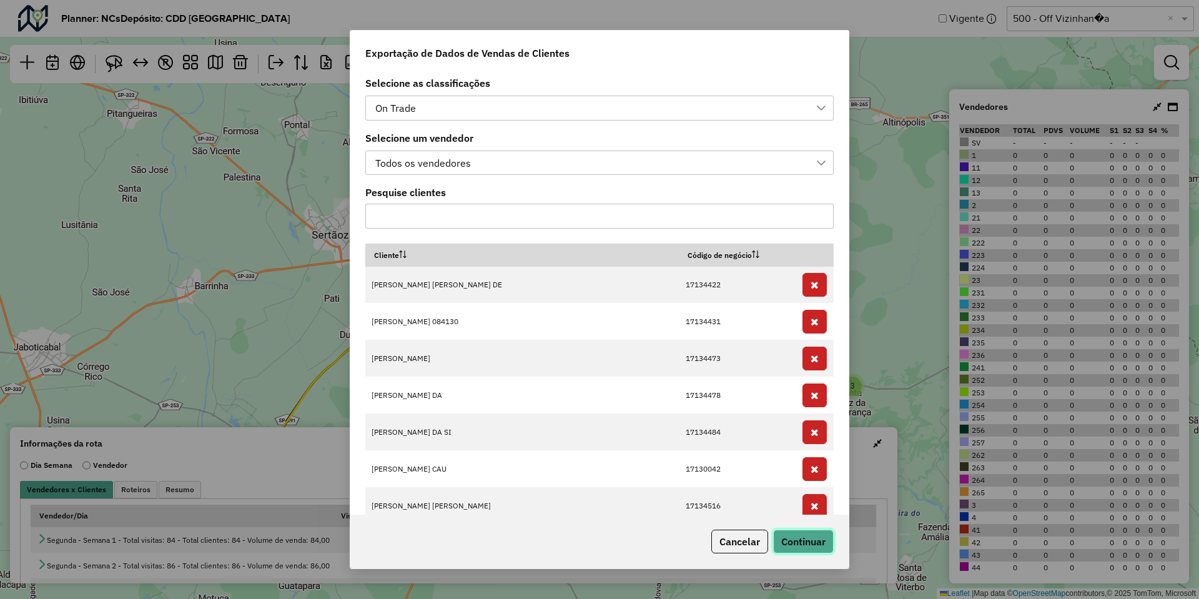
click at [794, 542] on button "Continuar" at bounding box center [803, 541] width 61 height 24
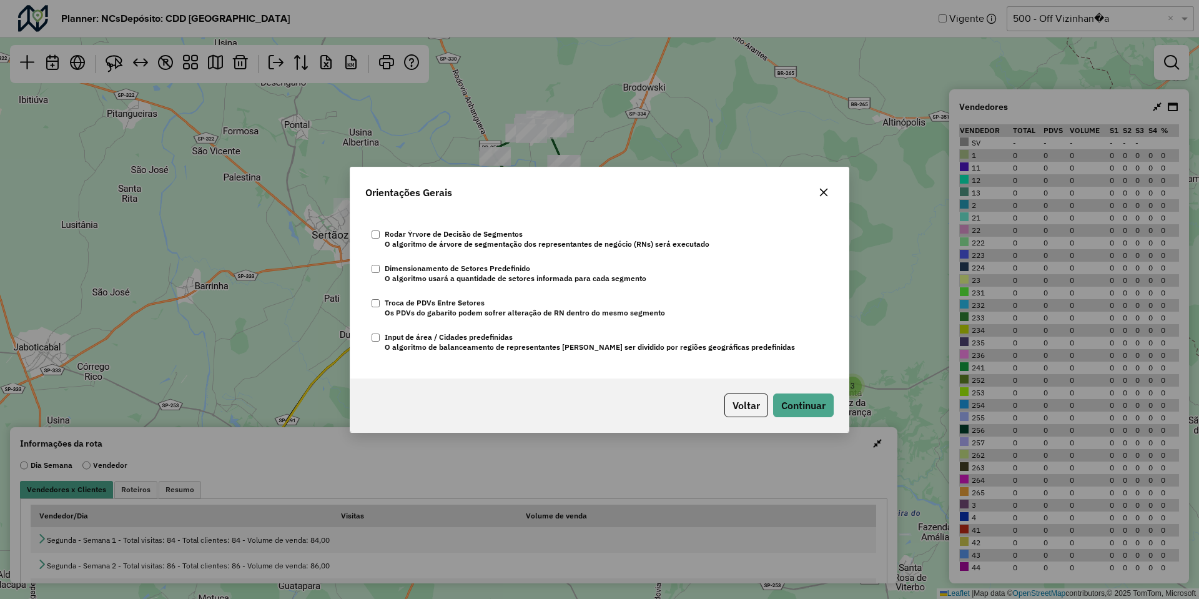
click at [421, 340] on strong "Input de área / Cidades predefinidas" at bounding box center [449, 336] width 128 height 9
click at [794, 406] on button "Continuar" at bounding box center [803, 405] width 61 height 24
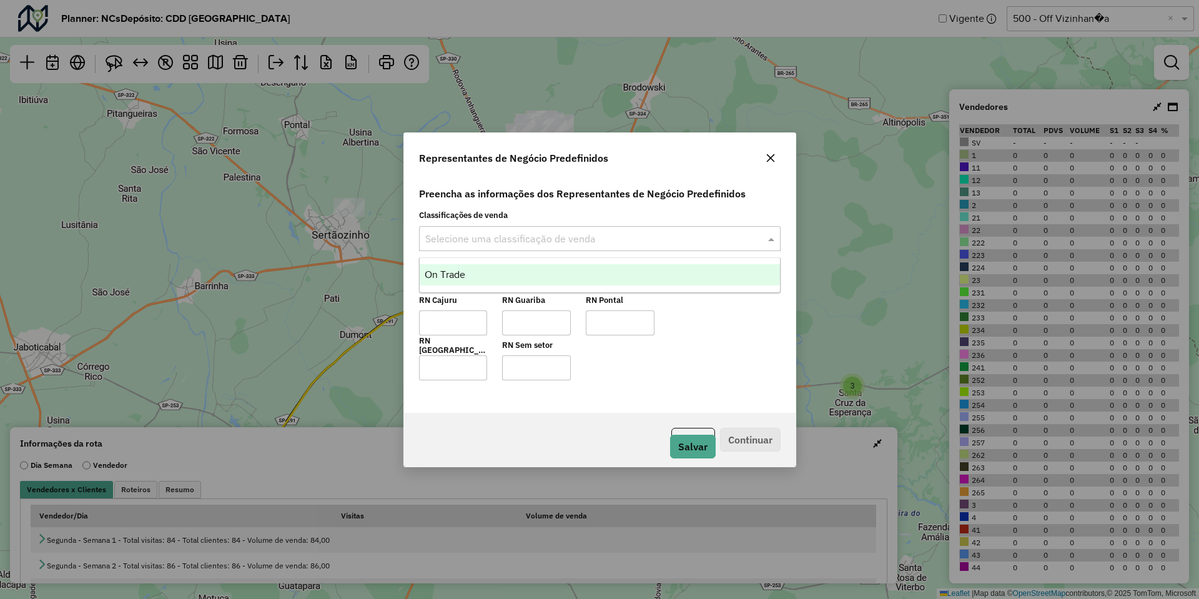
click at [479, 245] on input "text" at bounding box center [587, 239] width 324 height 15
click at [531, 239] on input "text" at bounding box center [587, 239] width 324 height 15
type input "***"
click at [784, 435] on div "Voltar Continuar" at bounding box center [599, 440] width 391 height 54
click at [762, 151] on button "button" at bounding box center [770, 158] width 20 height 20
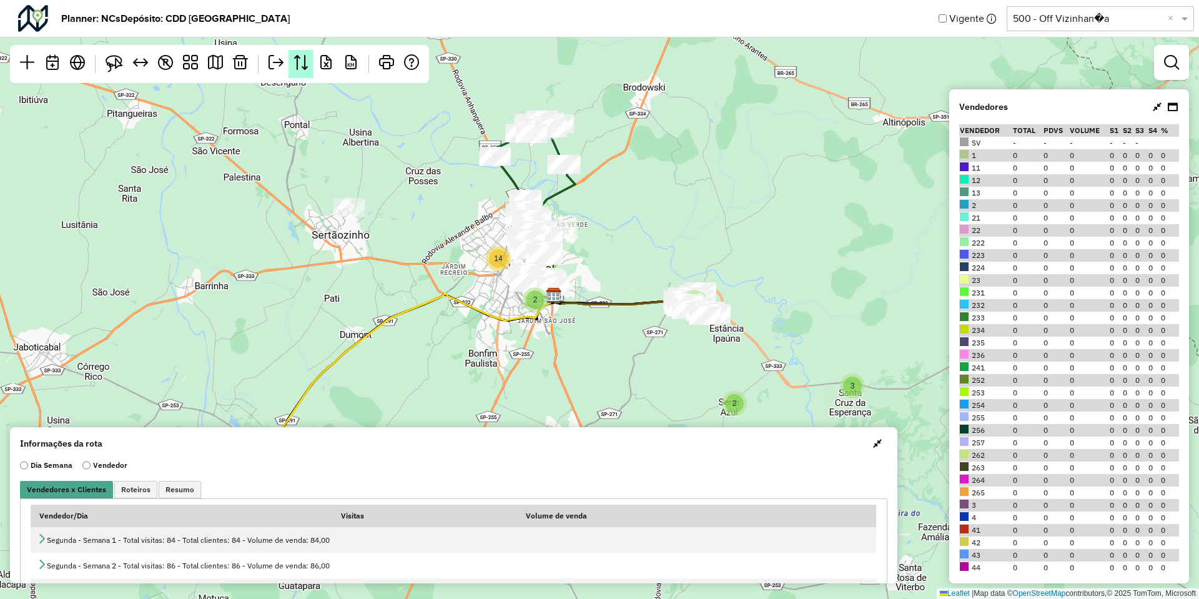
click at [303, 62] on em at bounding box center [300, 62] width 15 height 15
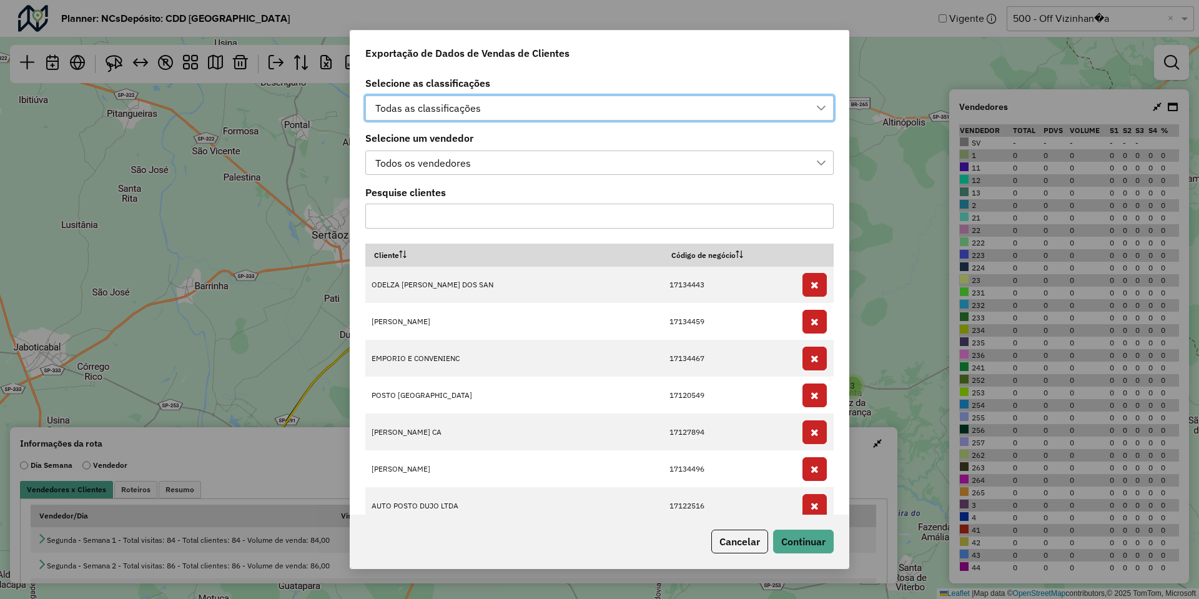
click at [557, 112] on div "Todas as classificações" at bounding box center [590, 108] width 438 height 24
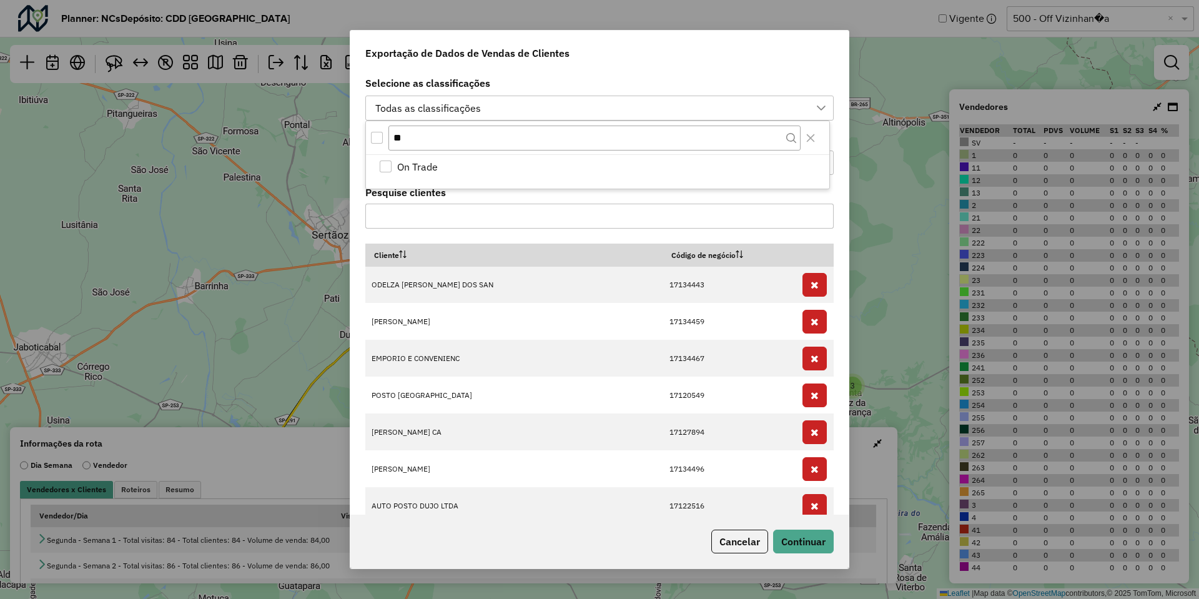
type input "*"
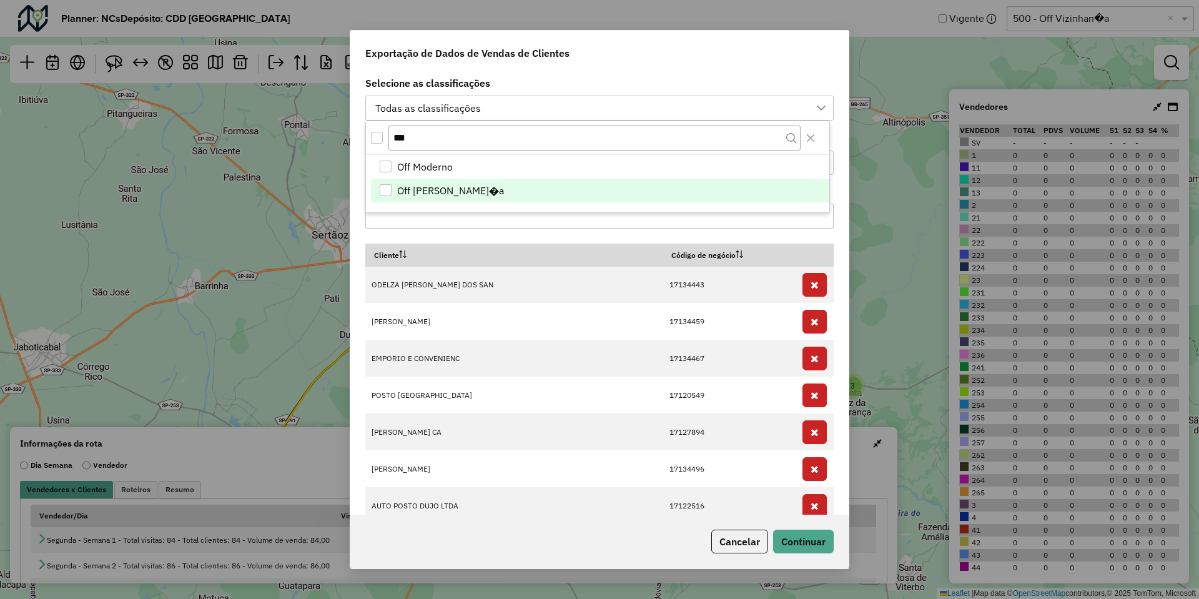
type input "***"
click at [389, 182] on li "Off Vizinhan�a" at bounding box center [600, 191] width 458 height 24
click at [544, 74] on div "Selecione as classificações Off Vizinhan�a Selecione um vendedor Todos os vende…" at bounding box center [599, 293] width 498 height 444
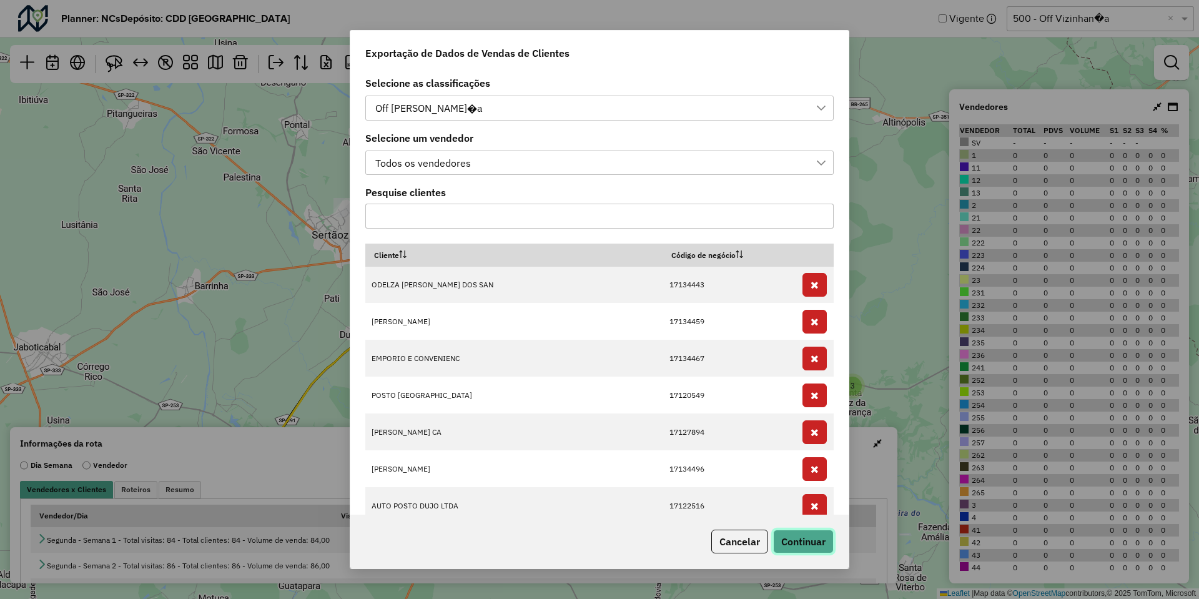
click at [803, 534] on button "Continuar" at bounding box center [803, 541] width 61 height 24
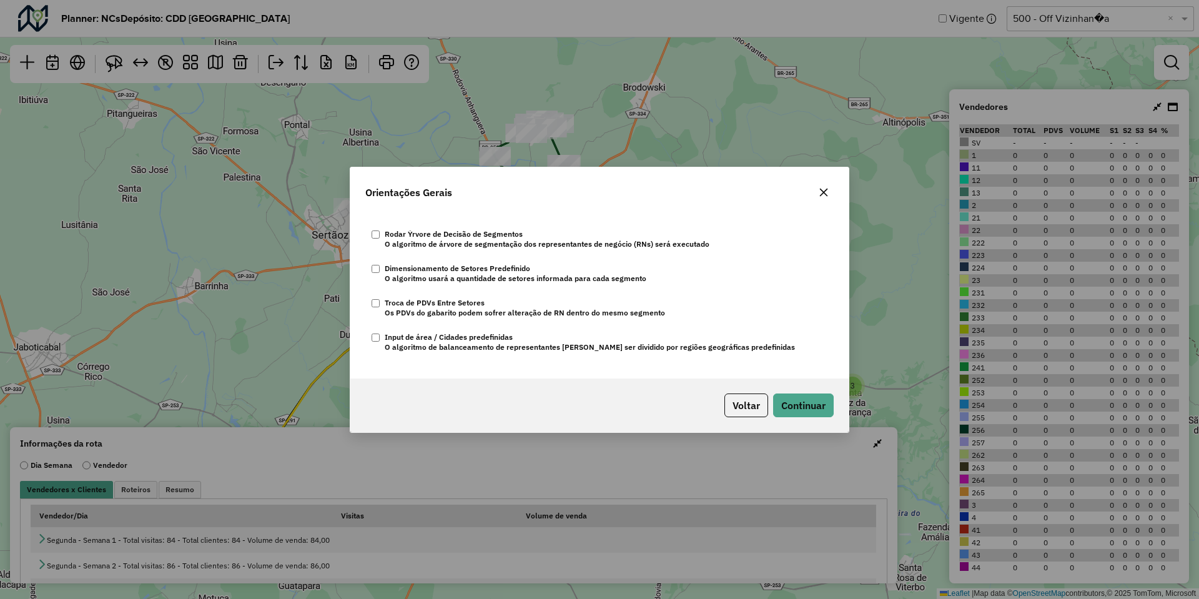
click at [427, 329] on div "Rodar Ýrvore de Decisão de Segmentos O algoritmo de árvore de segmentação dos r…" at bounding box center [599, 295] width 498 height 166
click at [435, 338] on strong "Input de área / Cidades predefinidas" at bounding box center [449, 336] width 128 height 9
click at [369, 340] on div "Input de área / Cidades predefinidas O algoritmo de balanceamento de representa…" at bounding box center [599, 343] width 483 height 21
click at [808, 411] on button "Continuar" at bounding box center [803, 405] width 61 height 24
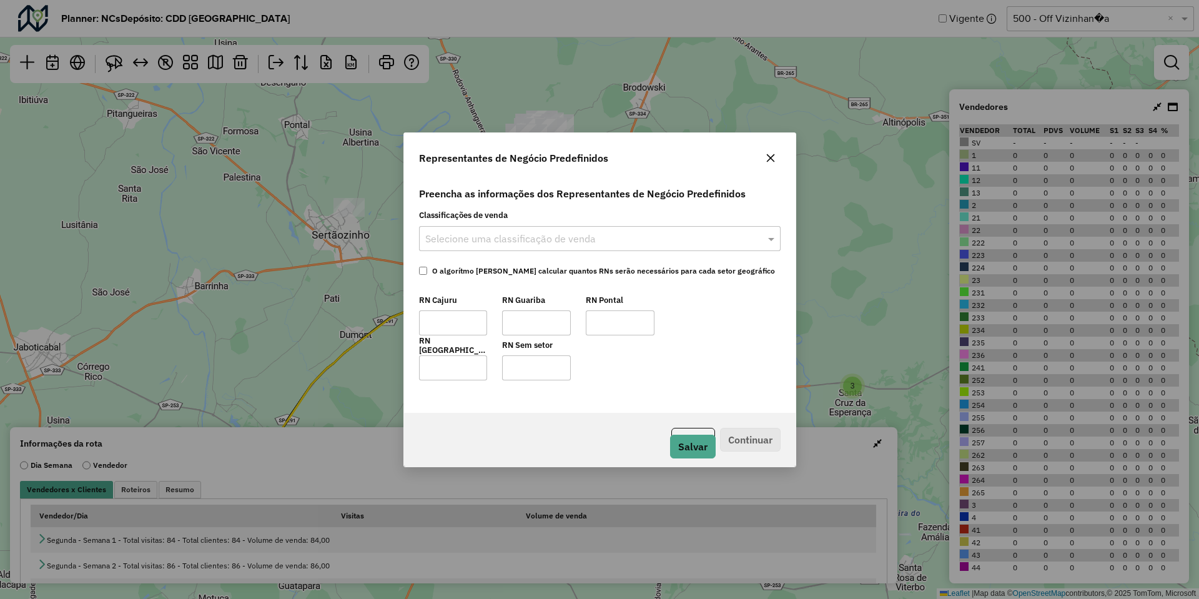
click at [604, 249] on div "Selecione uma classificação de venda" at bounding box center [599, 238] width 361 height 25
click at [491, 278] on span "Off Vizinhan�a" at bounding box center [478, 274] width 107 height 11
click at [450, 320] on input "number" at bounding box center [453, 322] width 69 height 25
type input "*"
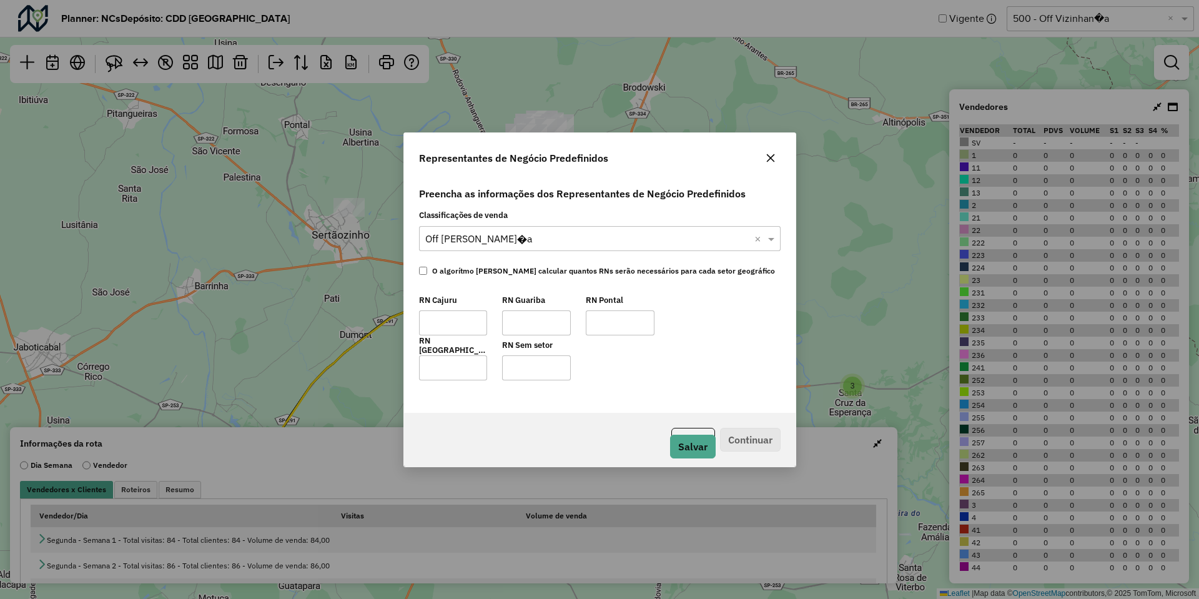
type input "*"
click at [687, 448] on button "Salvar" at bounding box center [693, 447] width 46 height 24
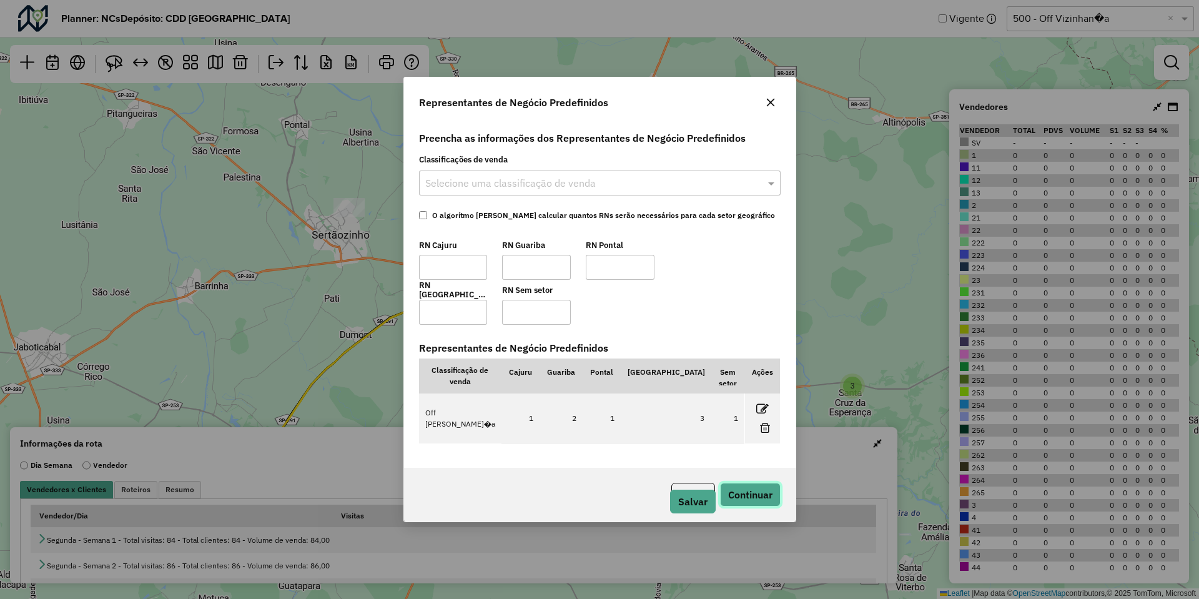
click at [744, 494] on button "Continuar" at bounding box center [750, 495] width 61 height 24
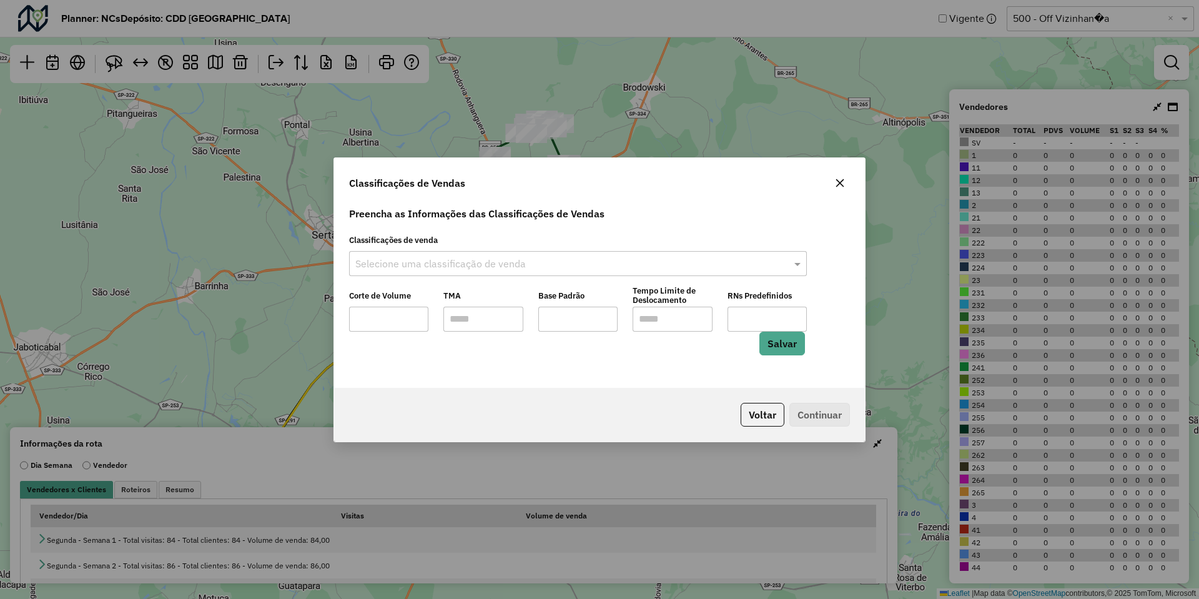
click at [468, 254] on div "Selecione uma classificação de venda" at bounding box center [578, 263] width 458 height 25
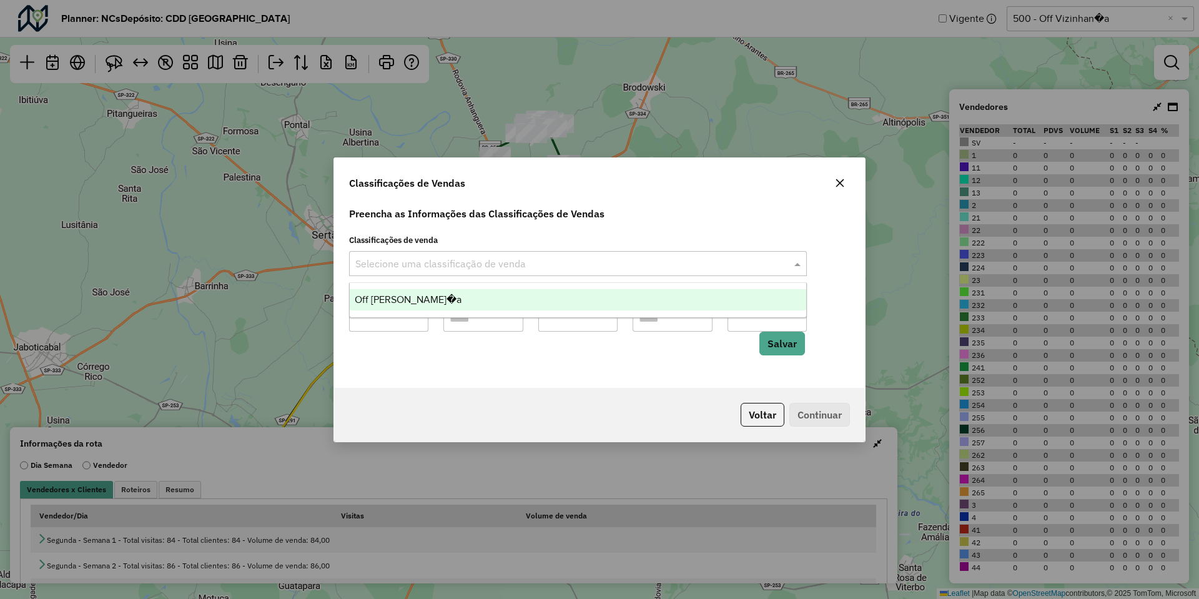
click at [455, 296] on div "Off Vizinhan�a" at bounding box center [578, 299] width 456 height 21
type input "*"
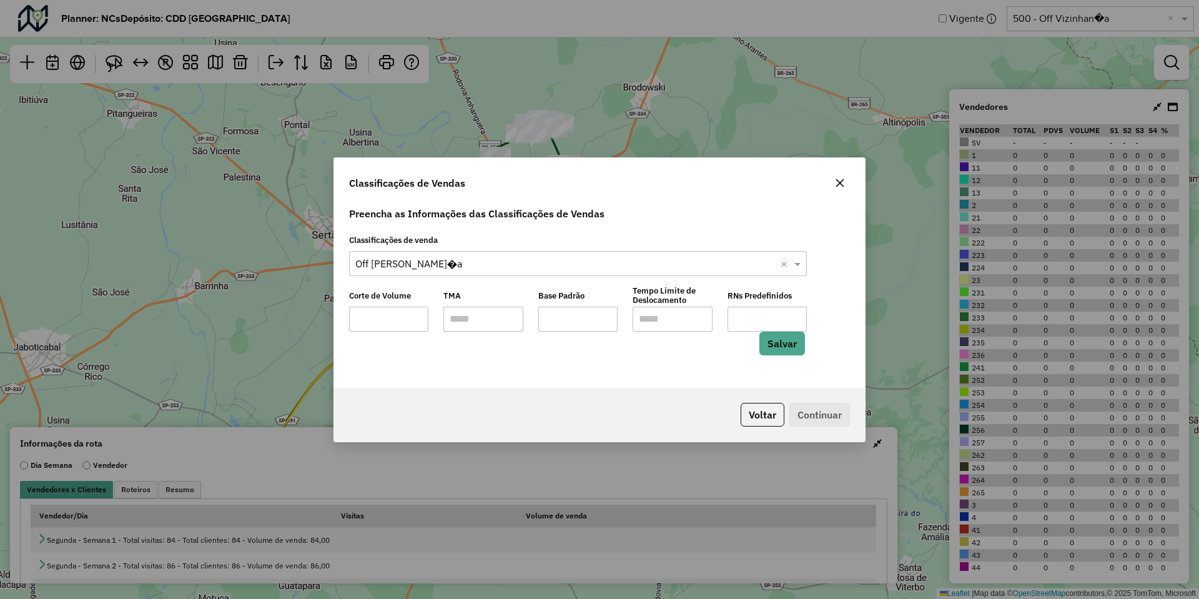
click at [459, 315] on input "text" at bounding box center [482, 319] width 79 height 25
click at [509, 313] on input "*****" at bounding box center [482, 319] width 79 height 25
type input "*****"
click at [644, 319] on input "text" at bounding box center [671, 319] width 79 height 25
type input "*****"
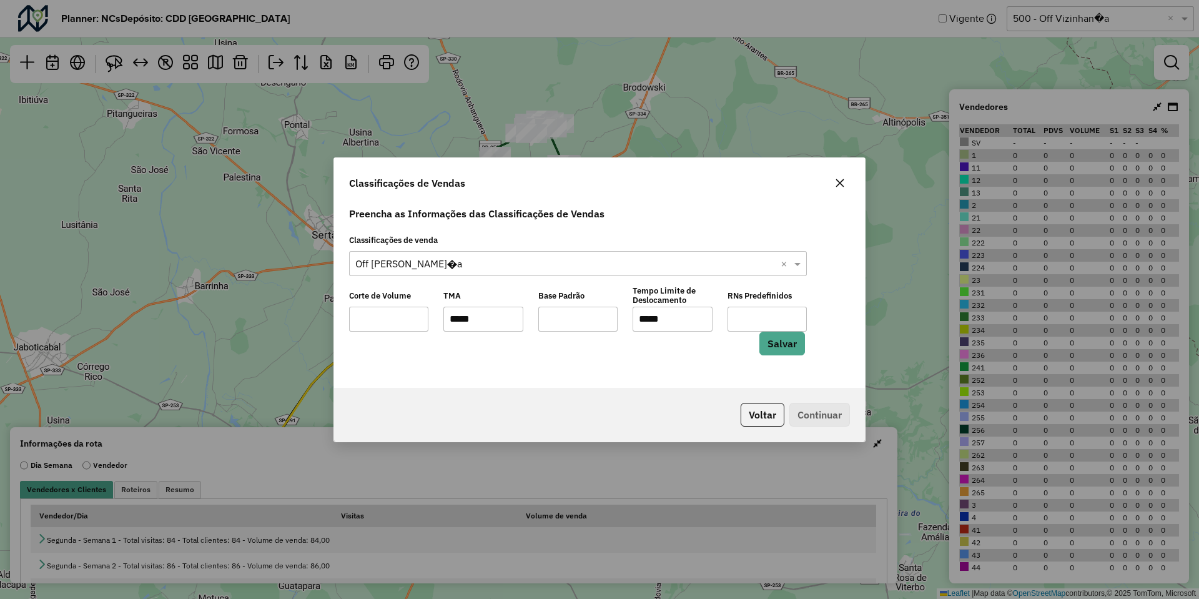
click at [691, 360] on div "Corte de Volume Este campo é obrigatório TMA ***** Este campo é obrigatório Bas…" at bounding box center [578, 324] width 473 height 79
click at [784, 353] on button "Salvar" at bounding box center [782, 344] width 46 height 24
click at [586, 317] on input "number" at bounding box center [577, 319] width 79 height 25
type input "*"
click at [606, 315] on input "*" at bounding box center [577, 319] width 79 height 25
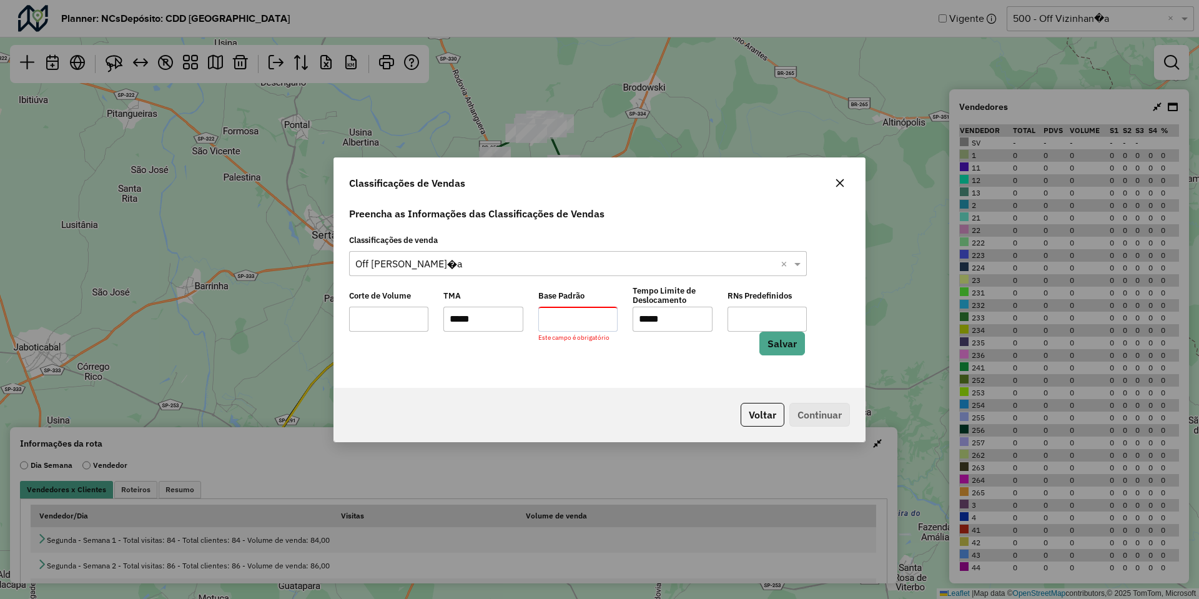
click at [574, 332] on div "Salvar" at bounding box center [578, 344] width 473 height 24
click at [576, 318] on input "*" at bounding box center [577, 319] width 79 height 25
click at [568, 342] on div "Salvar" at bounding box center [578, 344] width 473 height 24
click at [523, 365] on div "Preencha as Informações das Classificações de Vendas Classificações de venda Se…" at bounding box center [599, 295] width 531 height 185
click at [571, 318] on input "number" at bounding box center [577, 319] width 79 height 25
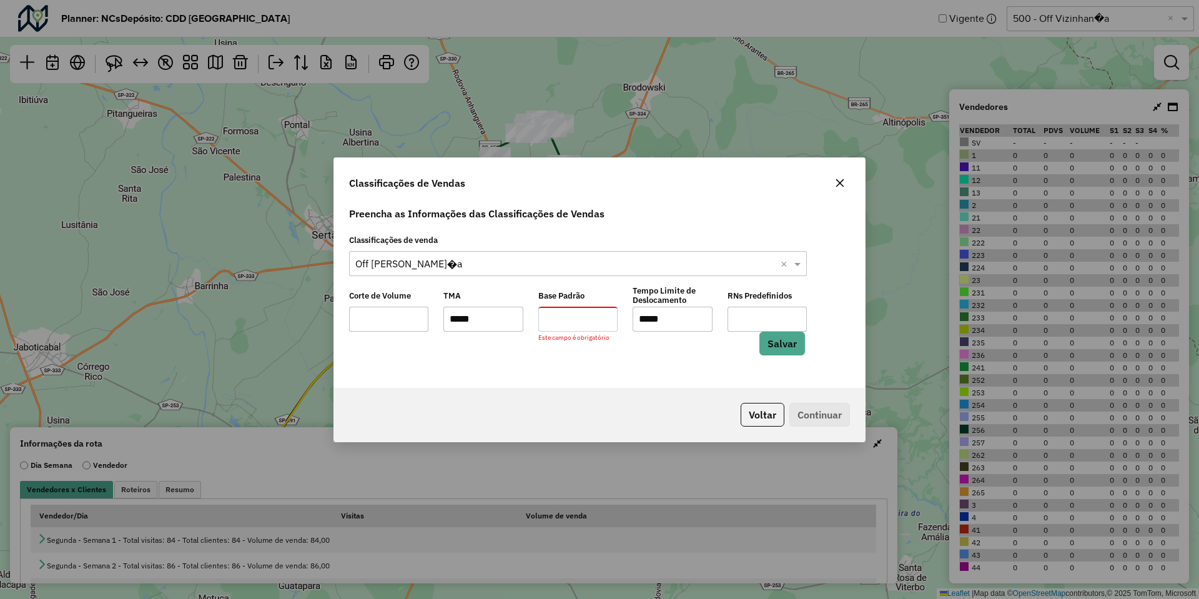
type input "*"
click at [693, 388] on div "Voltar Continuar" at bounding box center [599, 415] width 531 height 54
